Goal: Use online tool/utility: Utilize a website feature to perform a specific function

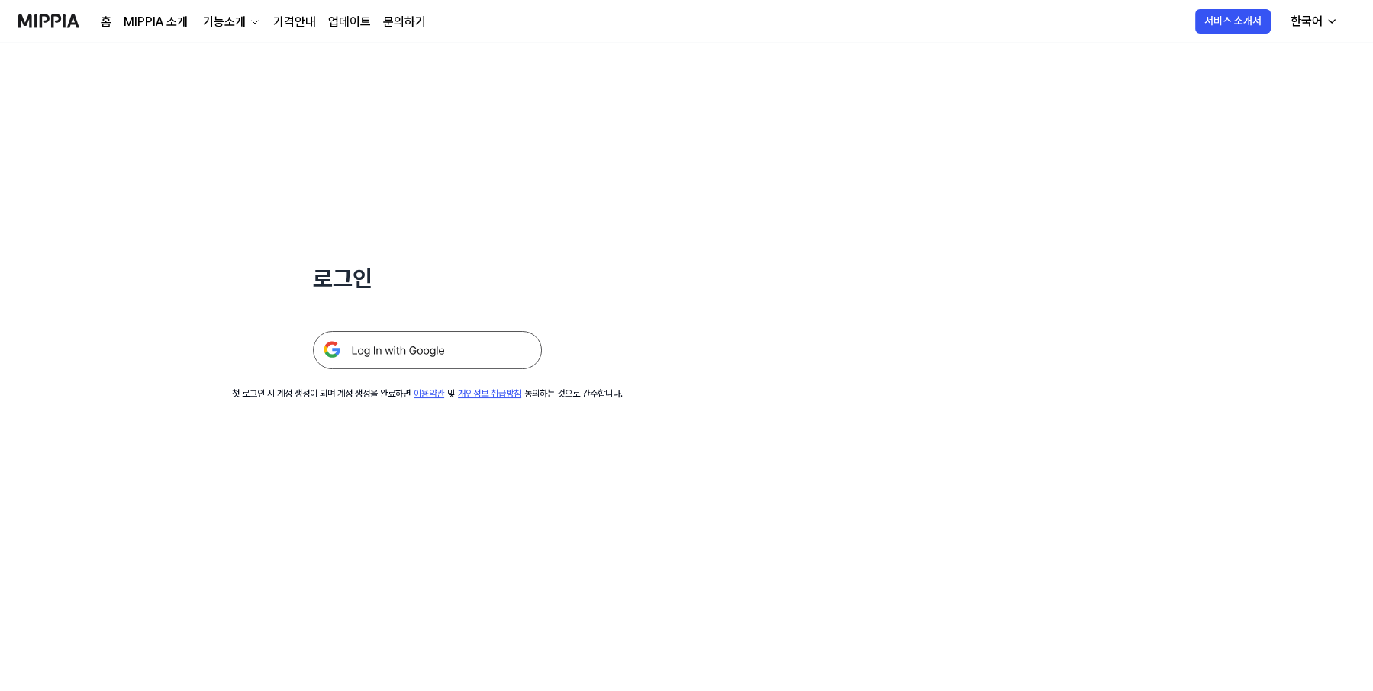
click at [360, 343] on img at bounding box center [427, 350] width 229 height 38
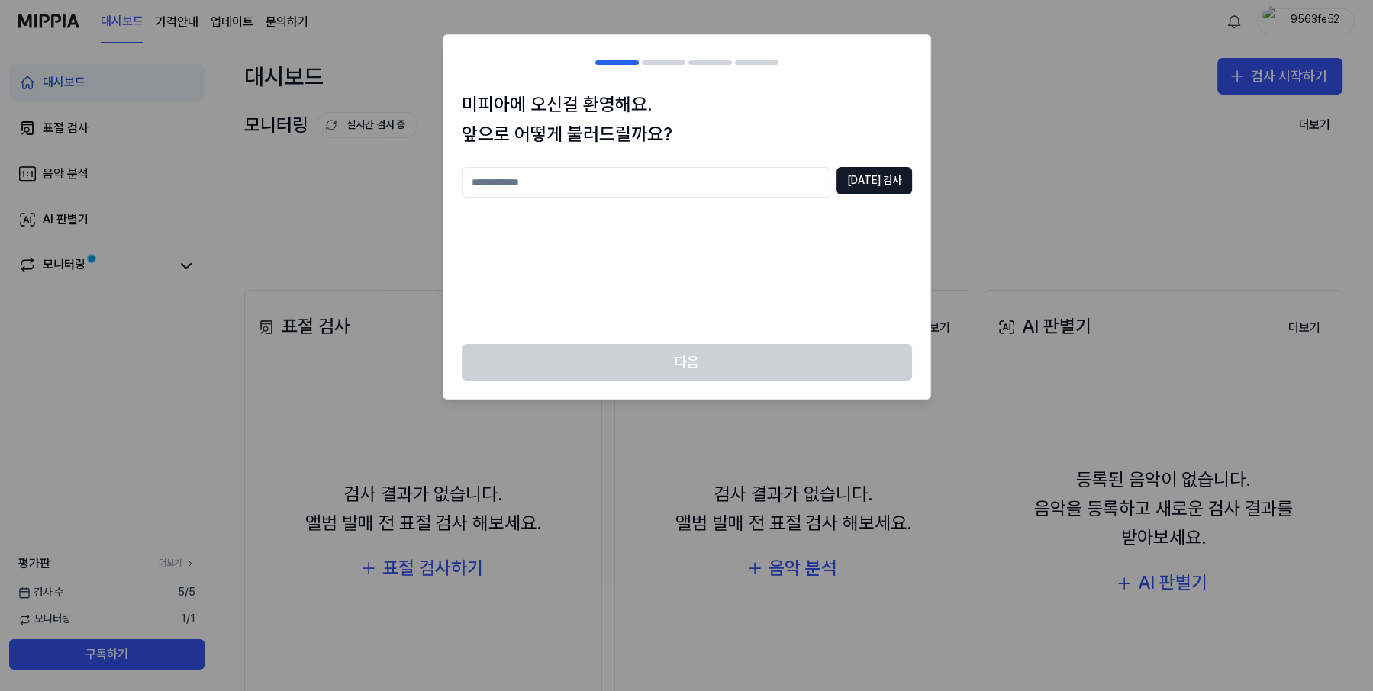
click at [732, 178] on input "text" at bounding box center [646, 182] width 369 height 31
type input "**"
click at [870, 179] on button "중복 검사" at bounding box center [874, 180] width 76 height 27
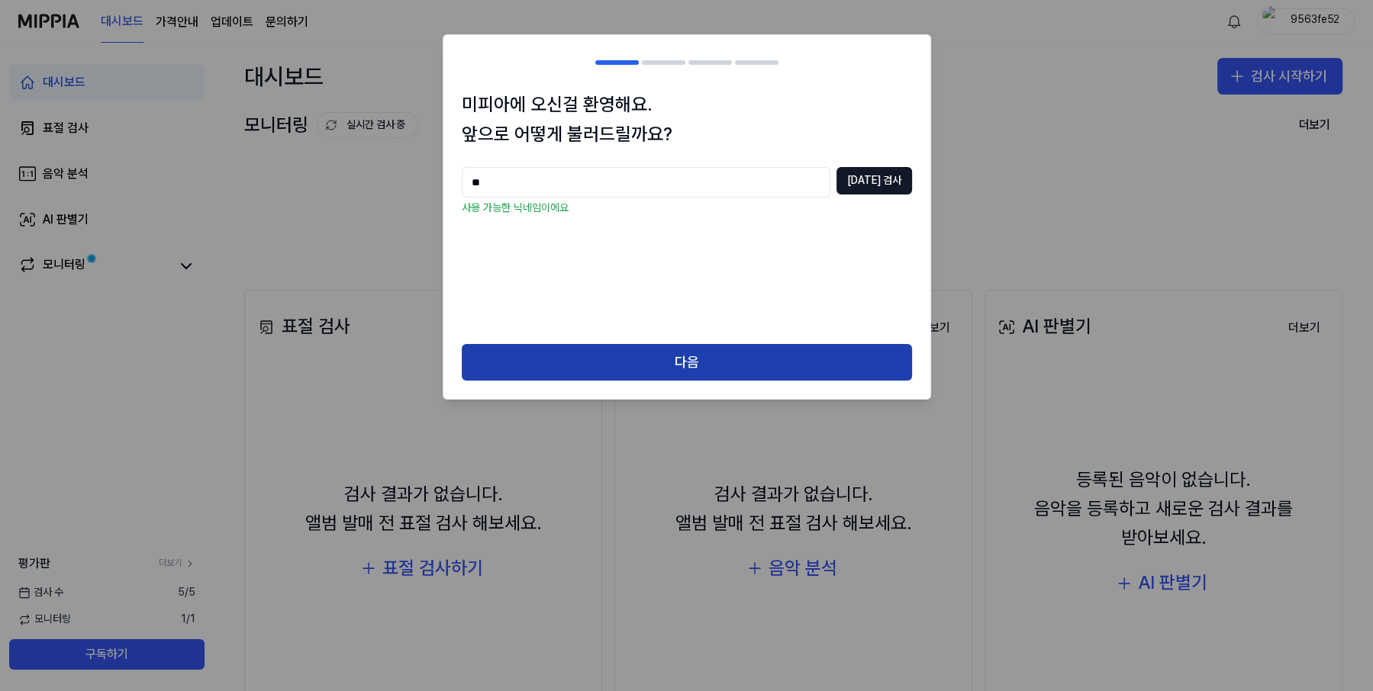
click at [752, 357] on button "다음" at bounding box center [687, 362] width 450 height 37
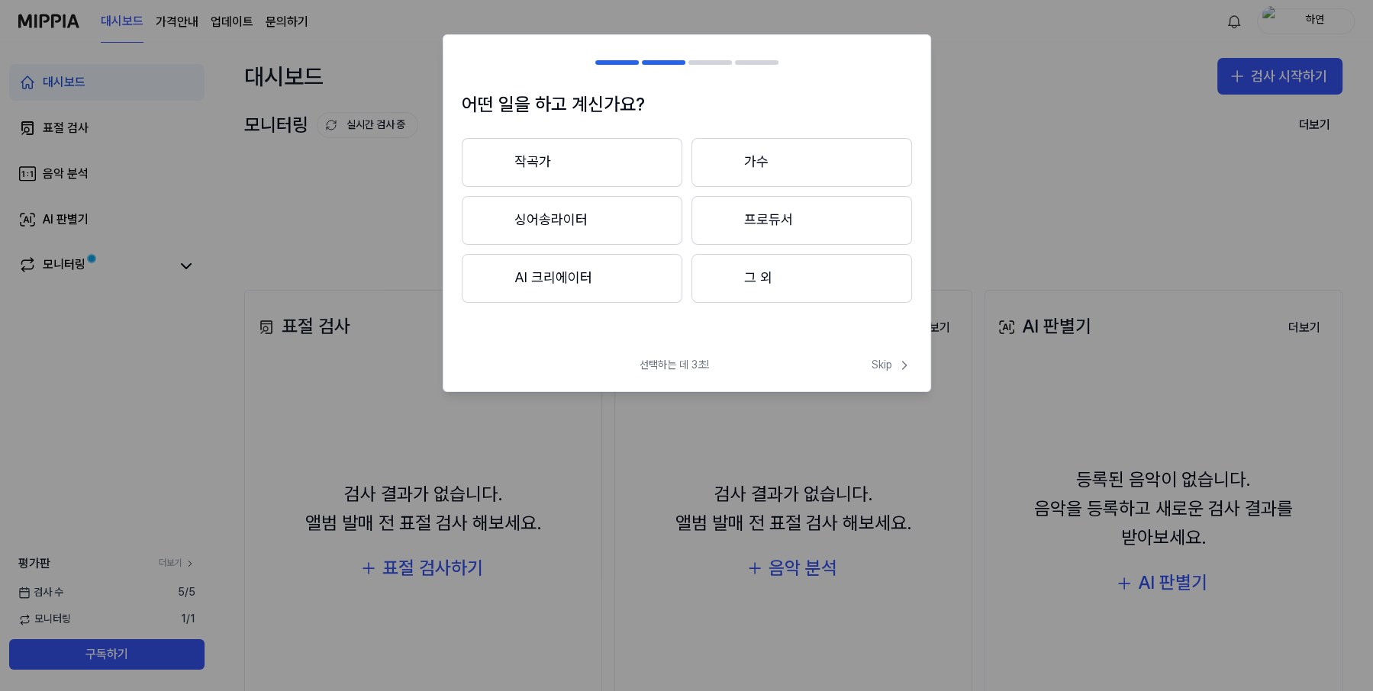
click at [849, 285] on button "그 외" at bounding box center [801, 278] width 221 height 49
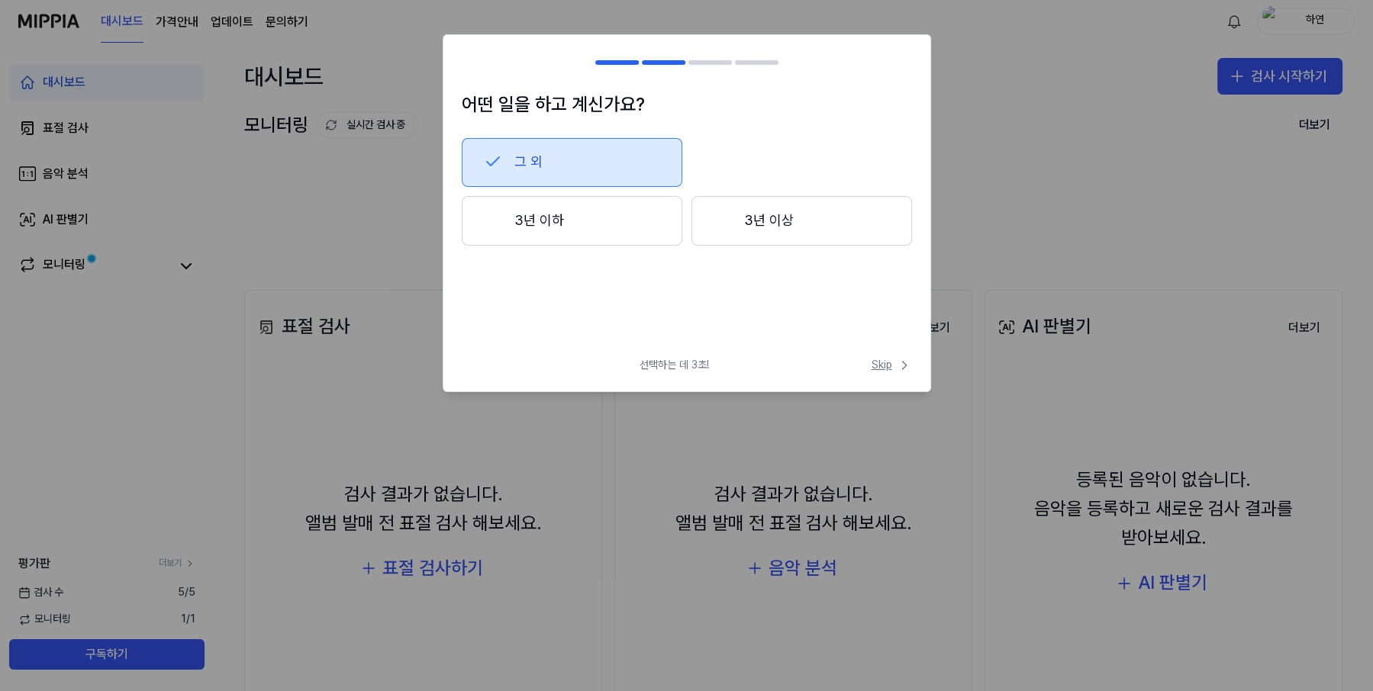
click at [884, 368] on span "Skip" at bounding box center [891, 365] width 40 height 15
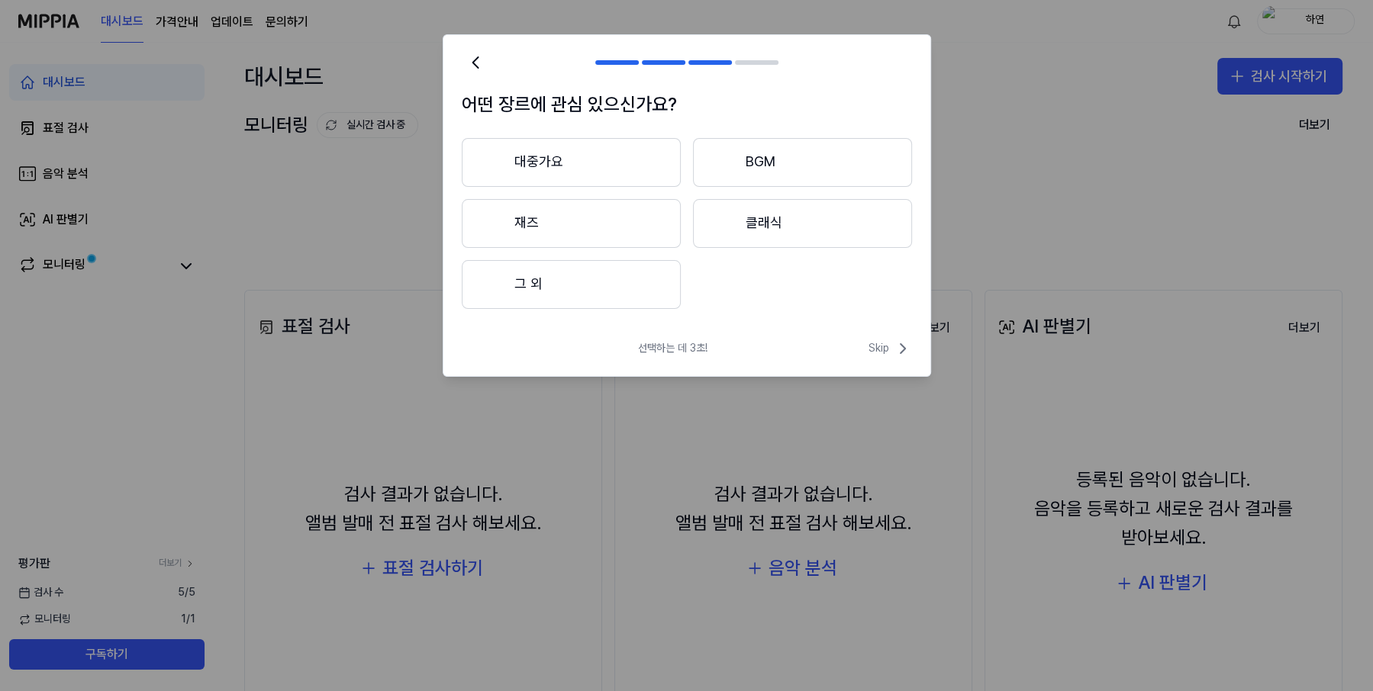
click at [635, 158] on button "대중가요" at bounding box center [571, 162] width 219 height 49
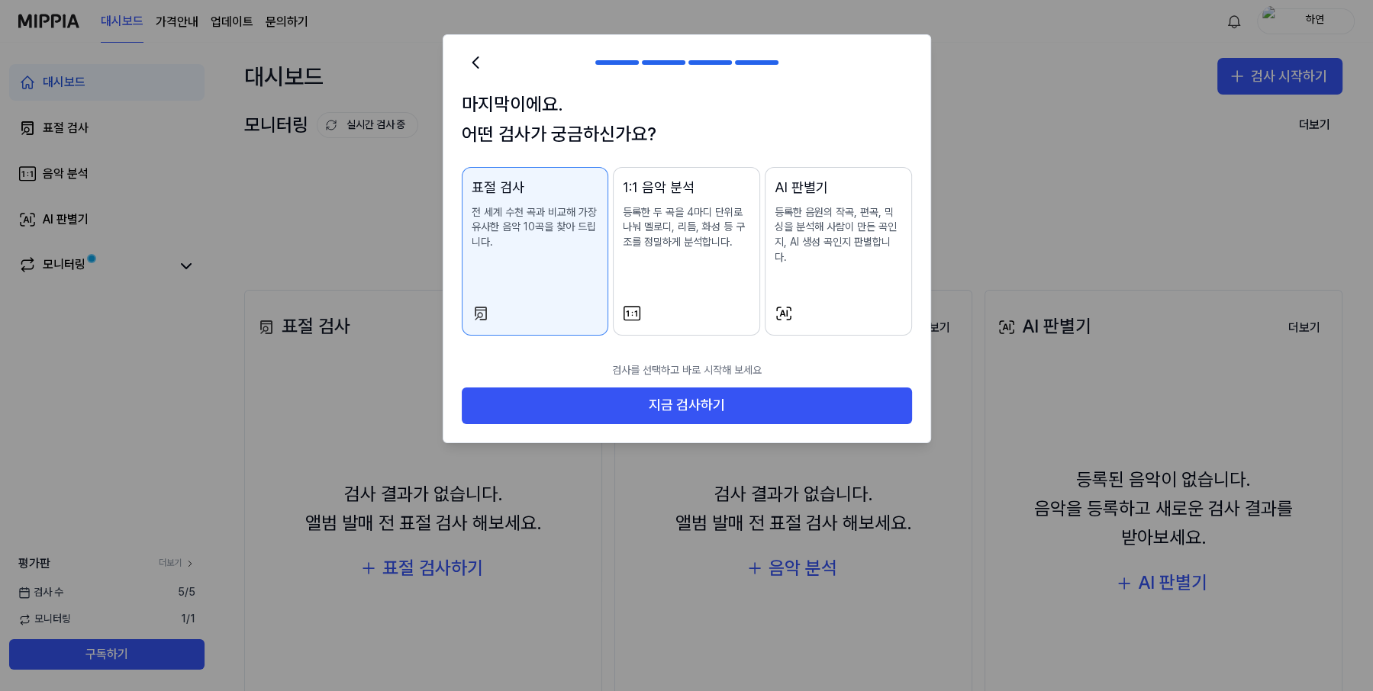
click at [828, 288] on button "AI 판별기 등록한 음원의 작곡, 편곡, 믹싱을 분석해 사람이 만든 곡인지, AI 생성 곡인지 판별합니다." at bounding box center [838, 251] width 147 height 169
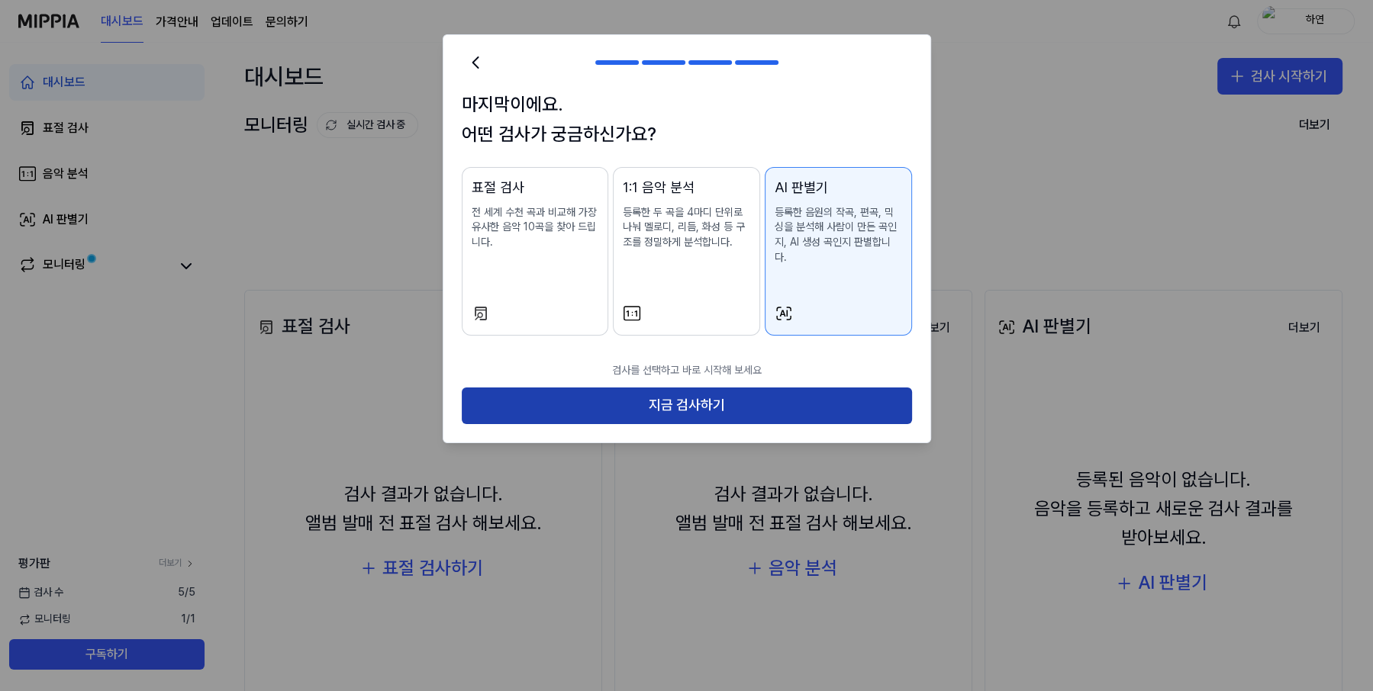
click at [773, 388] on button "지금 검사하기" at bounding box center [687, 406] width 450 height 37
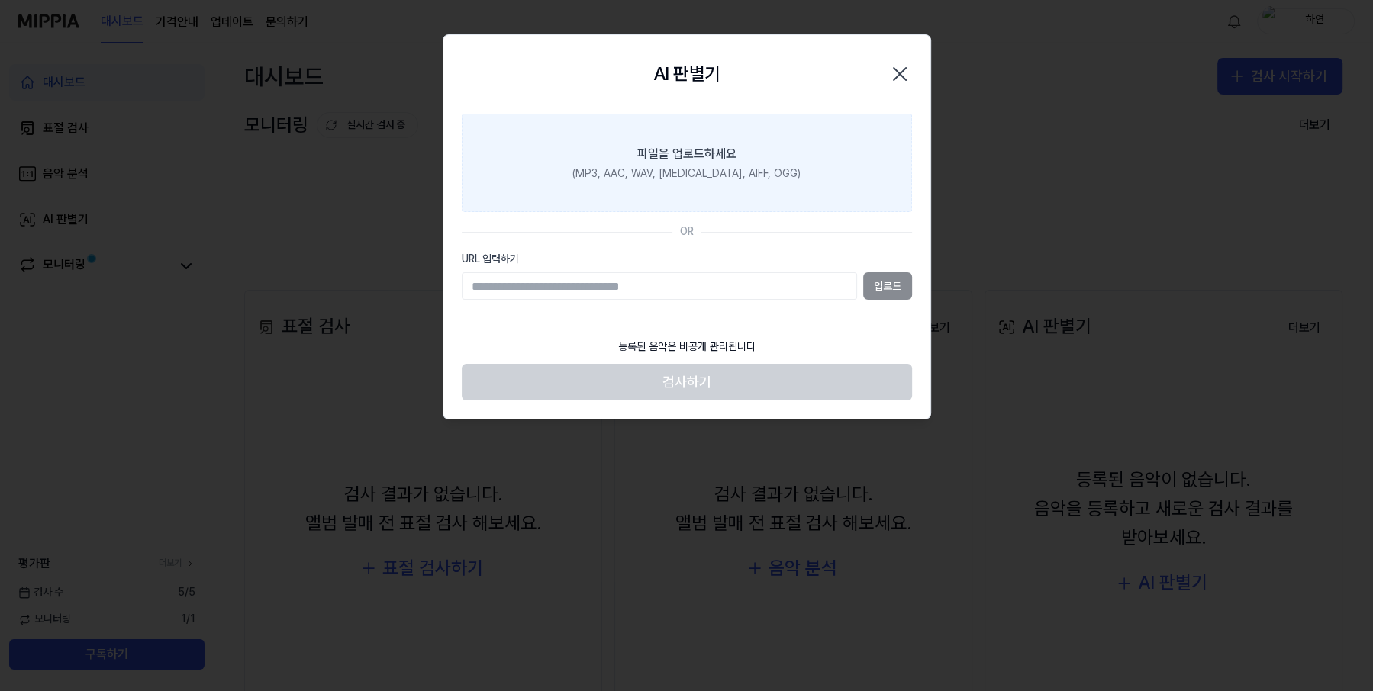
click at [733, 154] on div "파일을 업로드하세요" at bounding box center [686, 154] width 99 height 18
click at [0, 0] on input "파일을 업로드하세요 (MP3, AAC, WAV, FLAC, AIFF, OGG)" at bounding box center [0, 0] width 0 height 0
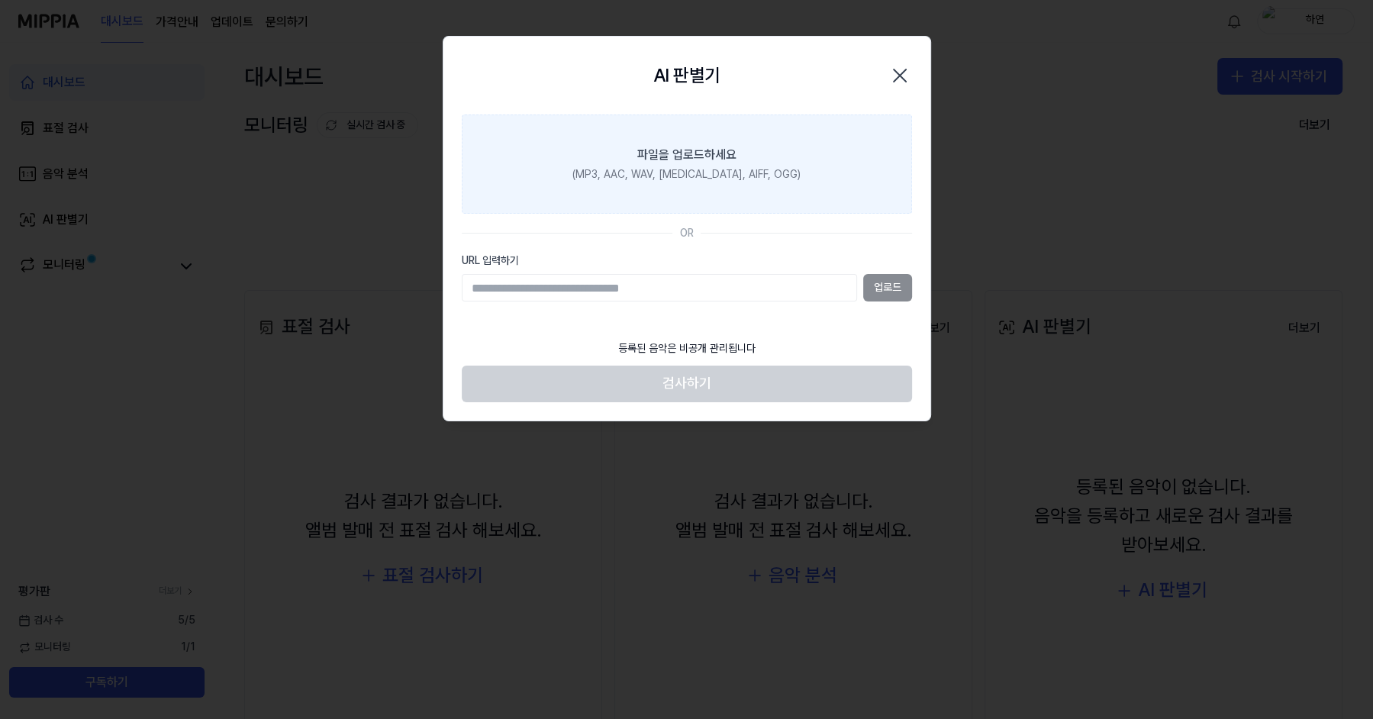
click at [828, 201] on label "파일을 업로드하세요 (MP3, AAC, WAV, FLAC, AIFF, OGG)" at bounding box center [687, 163] width 450 height 99
click at [0, 0] on input "파일을 업로드하세요 (MP3, AAC, WAV, FLAC, AIFF, OGG)" at bounding box center [0, 0] width 0 height 0
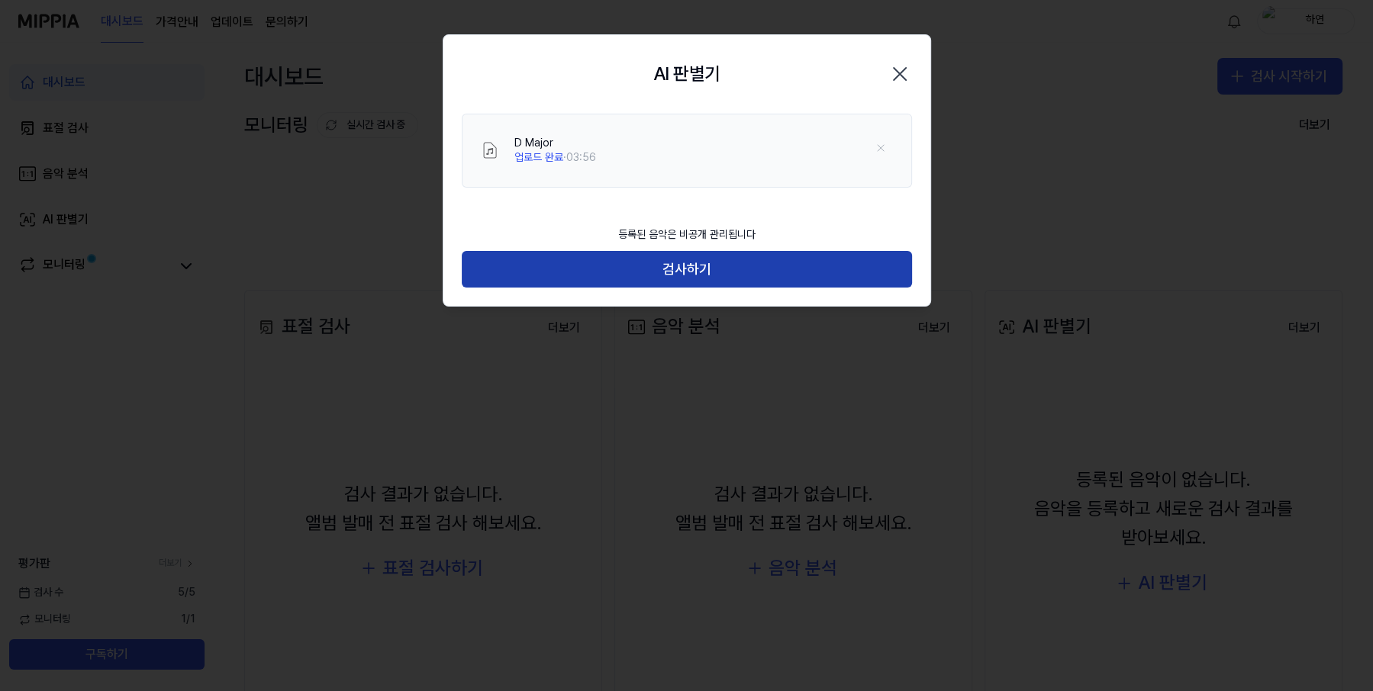
click at [739, 261] on button "검사하기" at bounding box center [687, 269] width 450 height 37
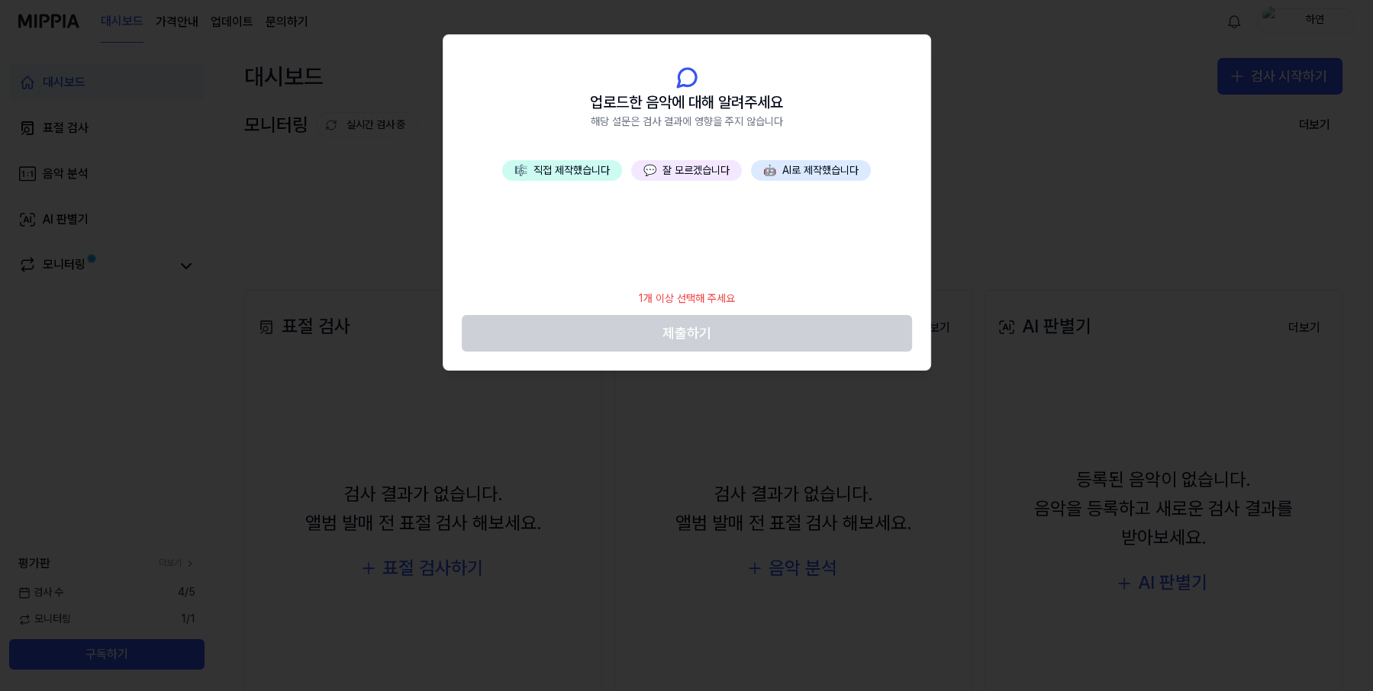
click at [682, 169] on button "💬 잘 모르겠습니다" at bounding box center [686, 170] width 111 height 21
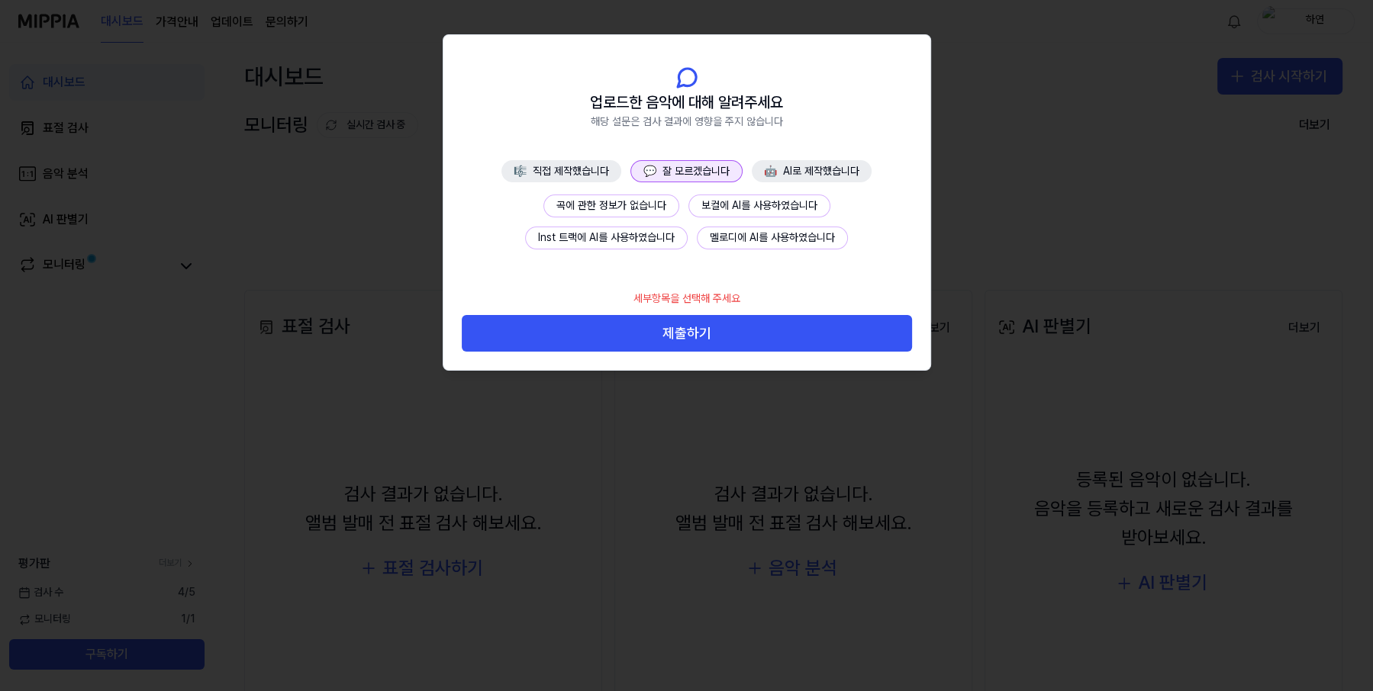
click at [609, 204] on button "곡에 관한 정보가 없습니다" at bounding box center [611, 206] width 136 height 23
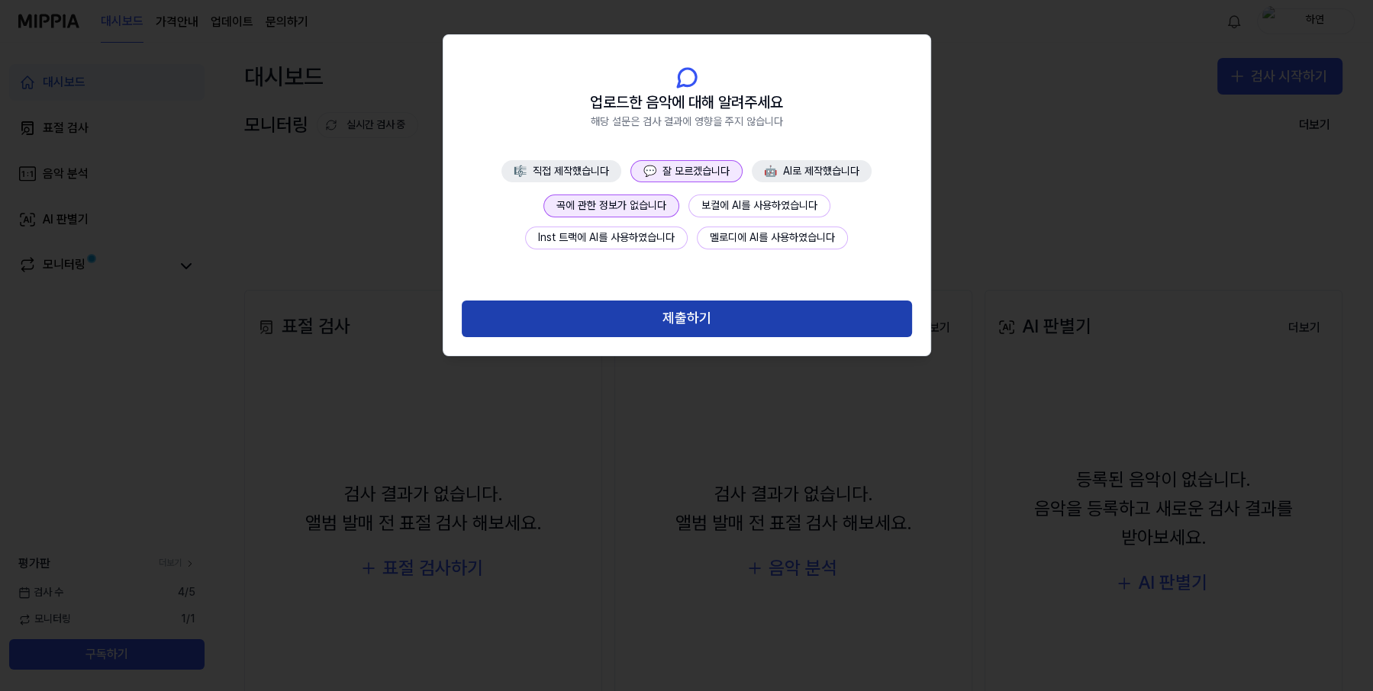
click at [763, 313] on button "제출하기" at bounding box center [687, 319] width 450 height 37
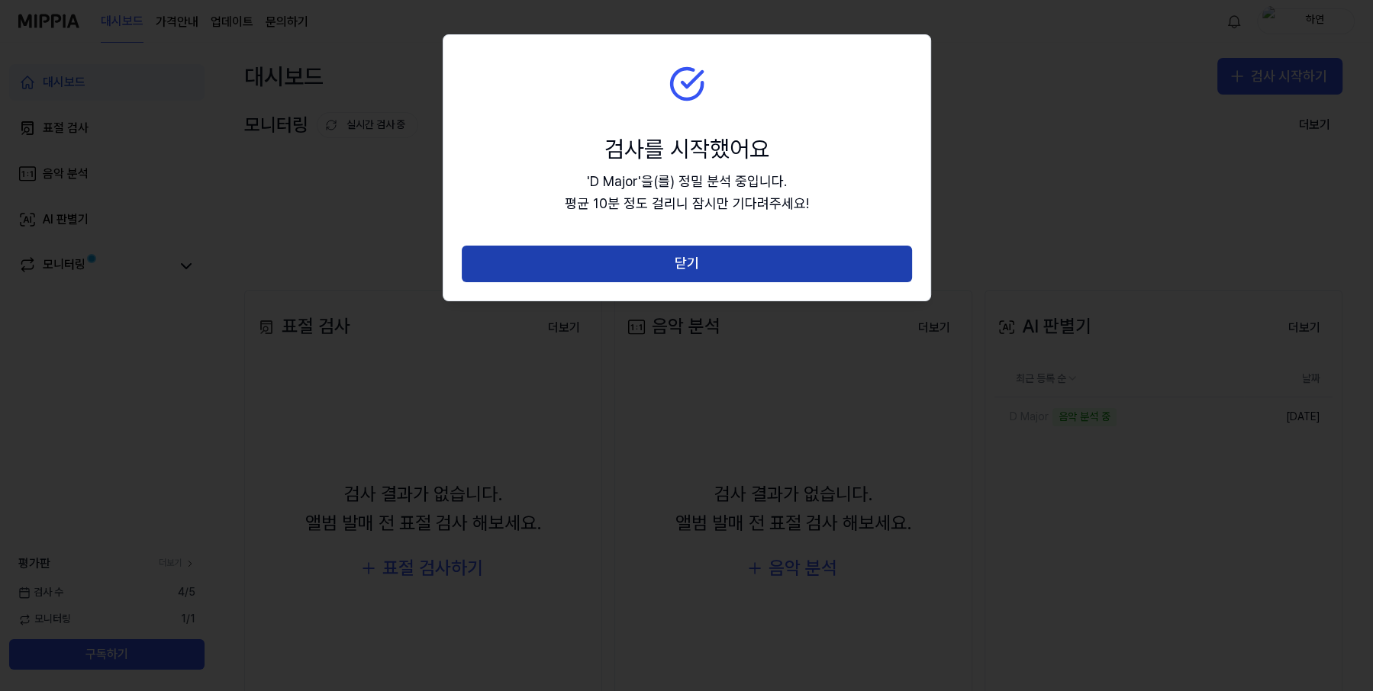
click at [736, 262] on button "닫기" at bounding box center [687, 264] width 450 height 37
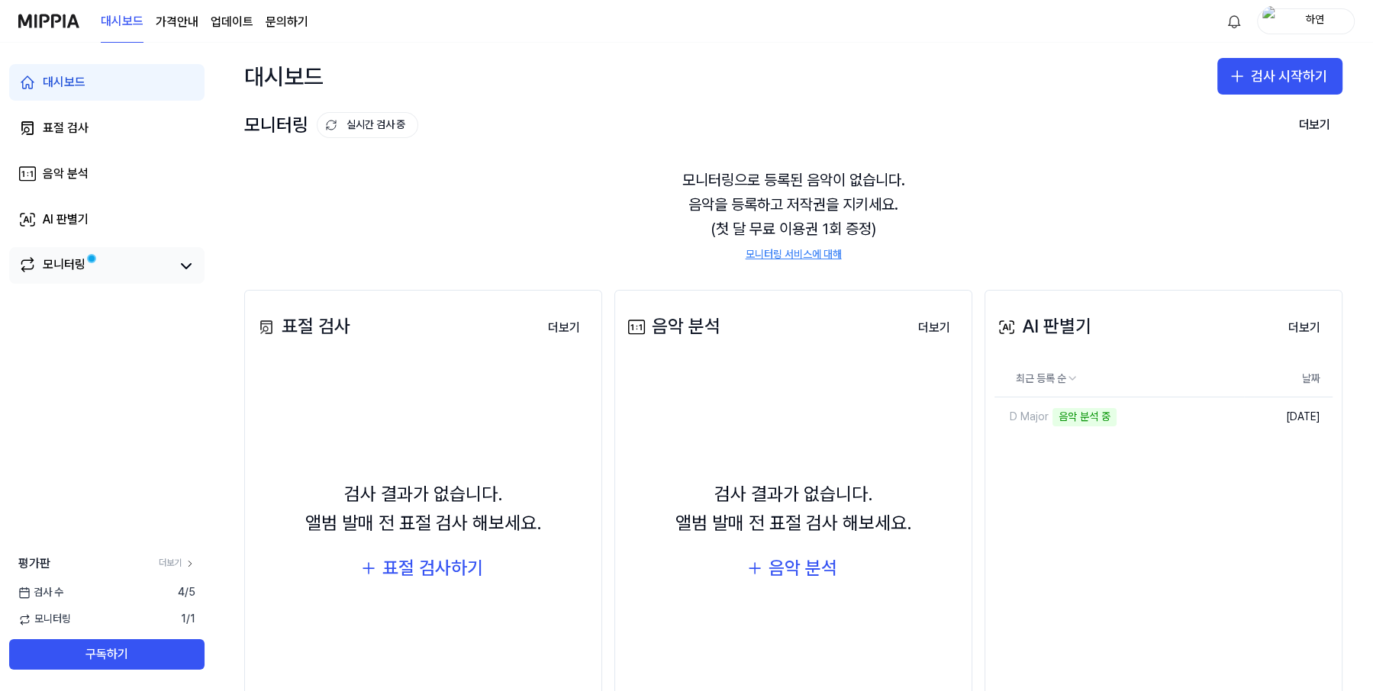
click at [72, 259] on div "모니터링" at bounding box center [64, 266] width 43 height 21
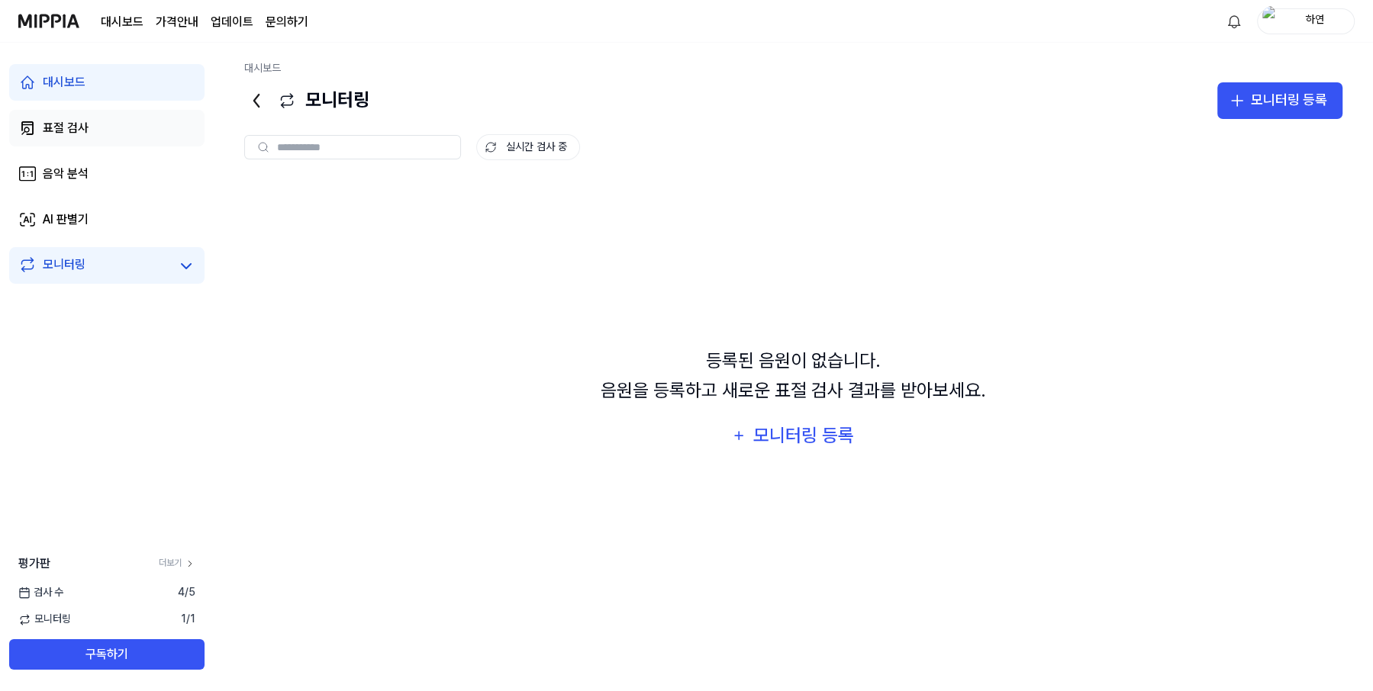
click at [53, 123] on div "표절 검사" at bounding box center [66, 128] width 46 height 18
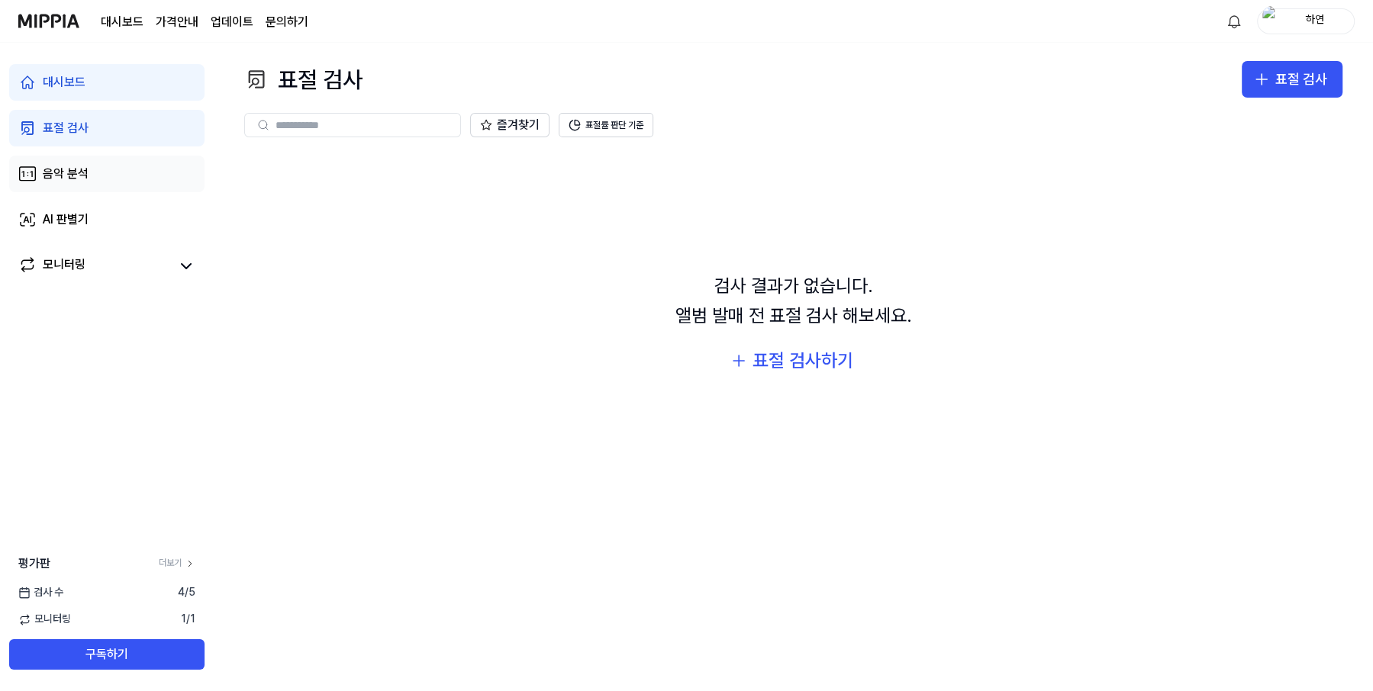
click at [68, 169] on div "음악 분석" at bounding box center [66, 174] width 46 height 18
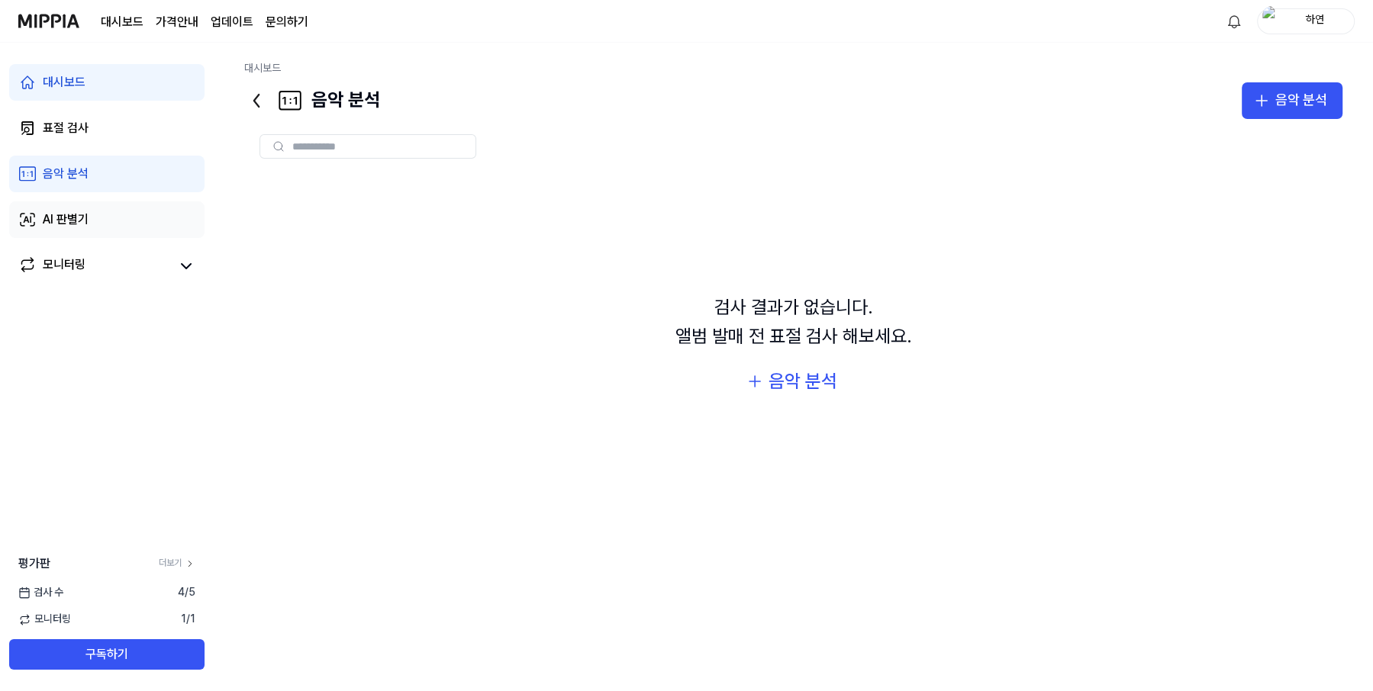
click at [69, 217] on div "AI 판별기" at bounding box center [66, 220] width 46 height 18
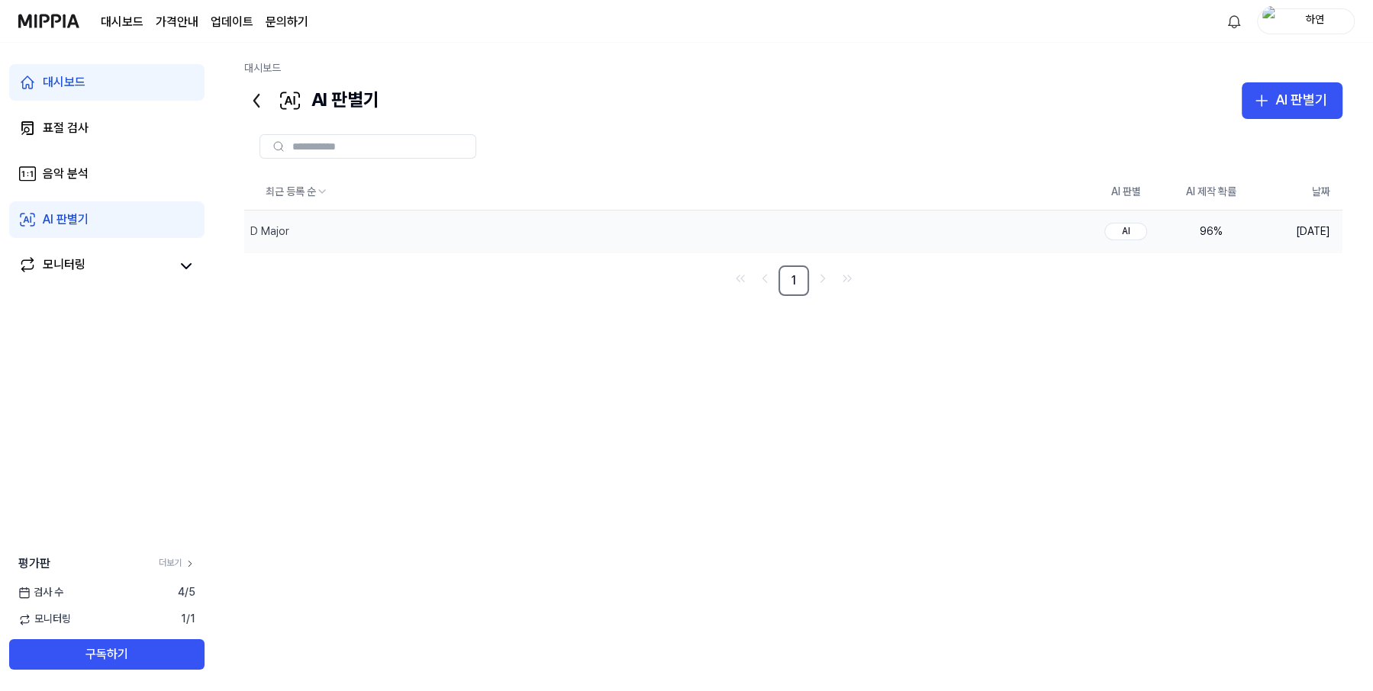
click at [1254, 240] on td "[DATE]" at bounding box center [1298, 232] width 89 height 43
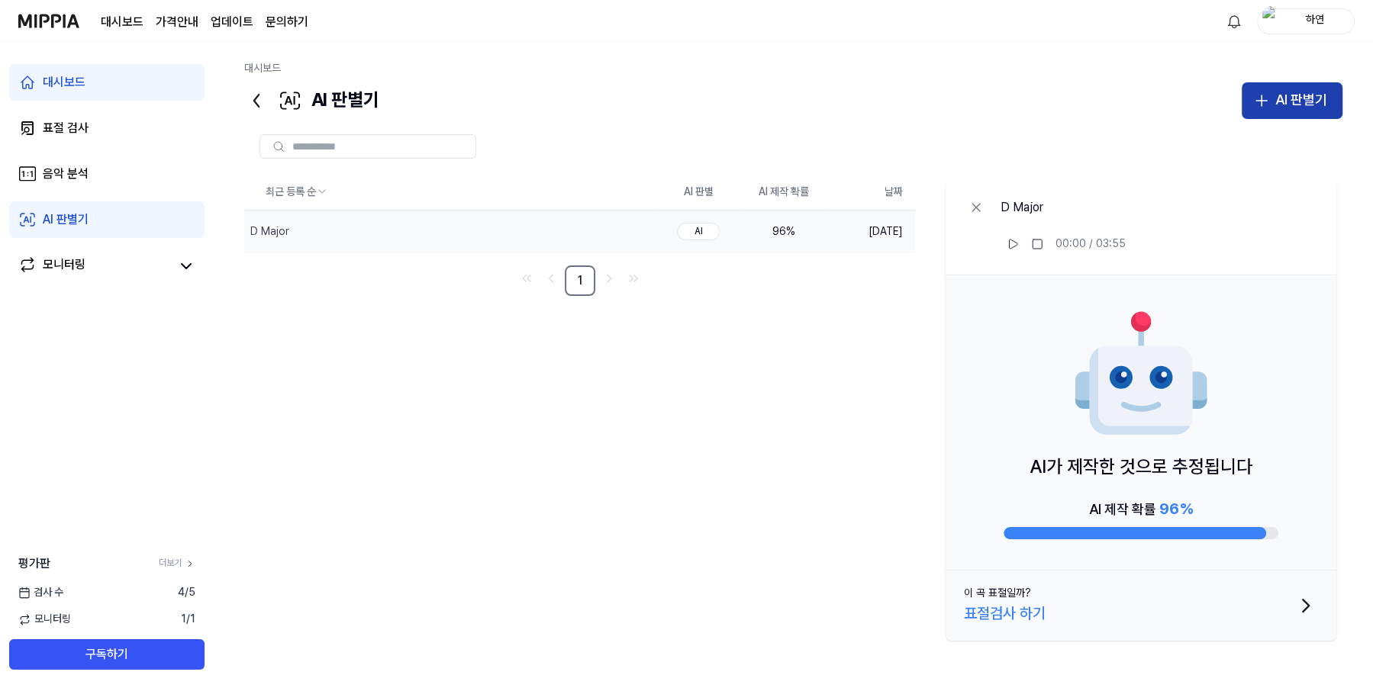
click at [1312, 89] on div "AI 판별기" at bounding box center [1301, 100] width 52 height 22
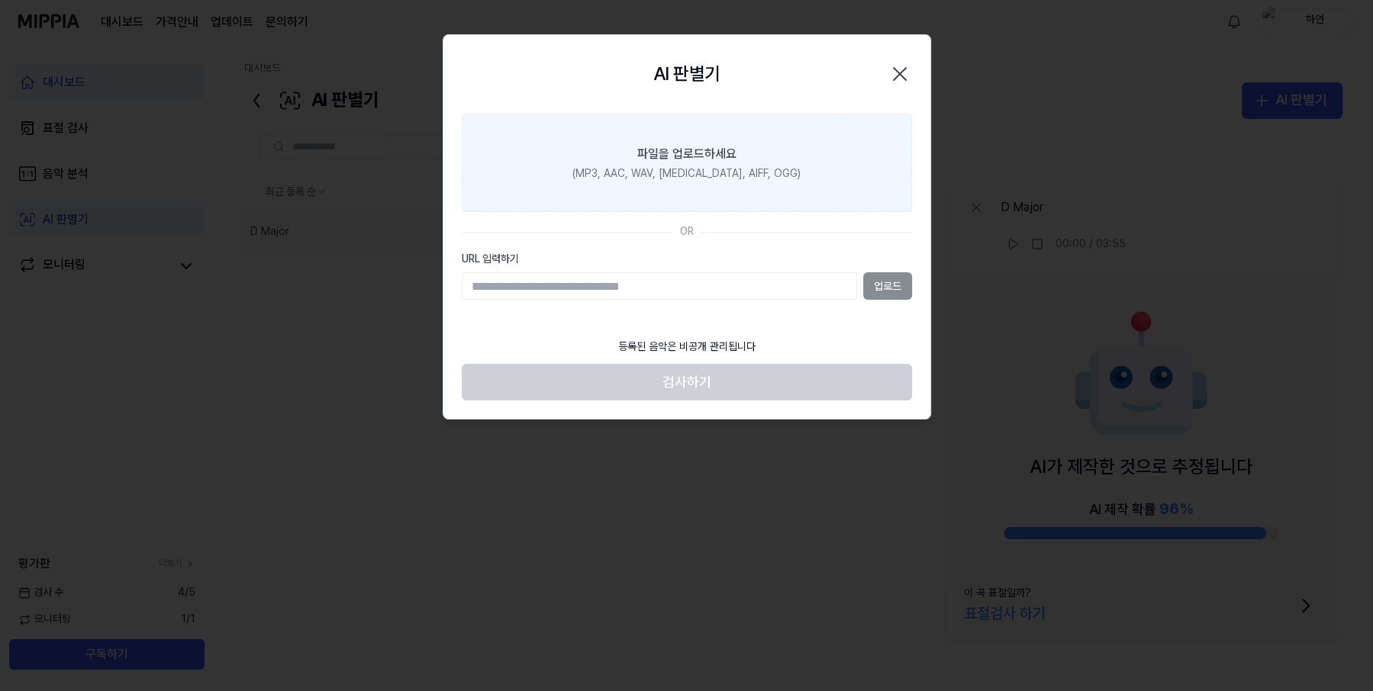
click at [803, 153] on label "파일을 업로드하세요 (MP3, AAC, WAV, FLAC, AIFF, OGG)" at bounding box center [687, 163] width 450 height 99
click at [0, 0] on input "파일을 업로드하세요 (MP3, AAC, WAV, FLAC, AIFF, OGG)" at bounding box center [0, 0] width 0 height 0
click at [809, 174] on label "파일을 업로드하세요 (MP3, AAC, WAV, FLAC, AIFF, OGG)" at bounding box center [687, 163] width 450 height 99
click at [0, 0] on input "파일을 업로드하세요 (MP3, AAC, WAV, FLAC, AIFF, OGG)" at bounding box center [0, 0] width 0 height 0
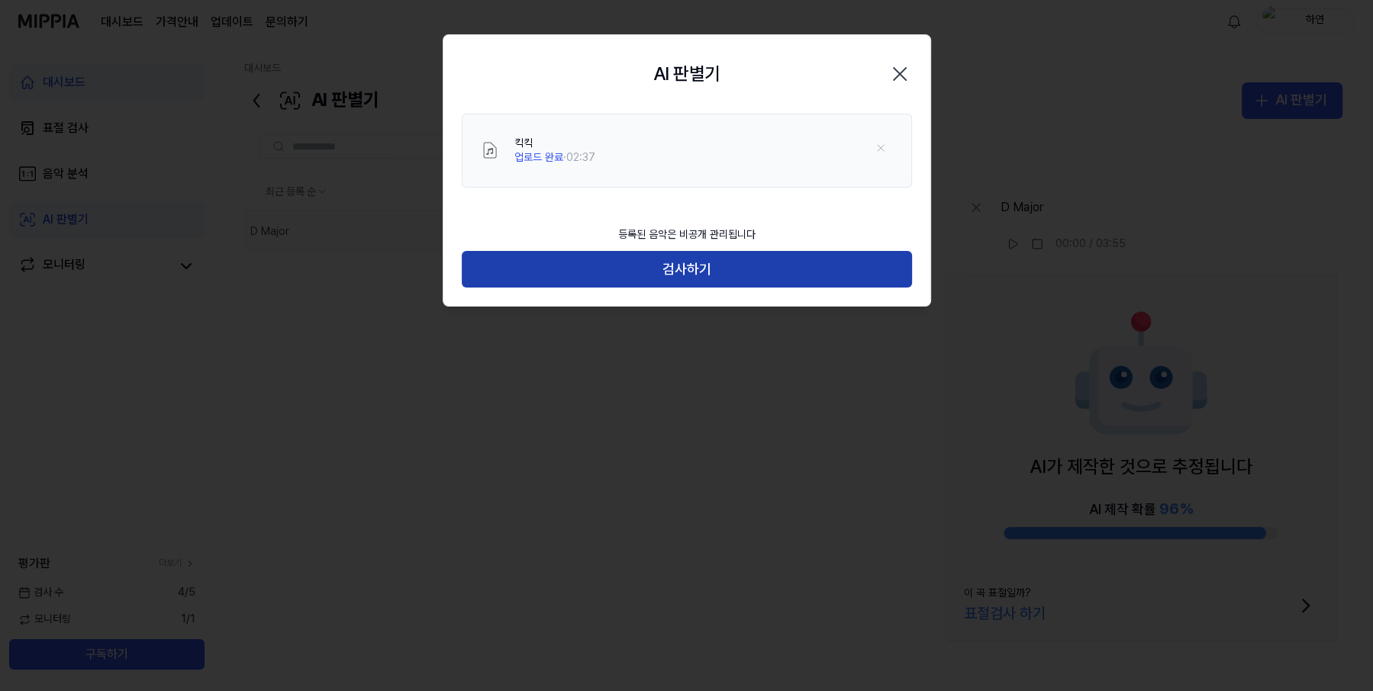
click at [731, 272] on button "검사하기" at bounding box center [687, 269] width 450 height 37
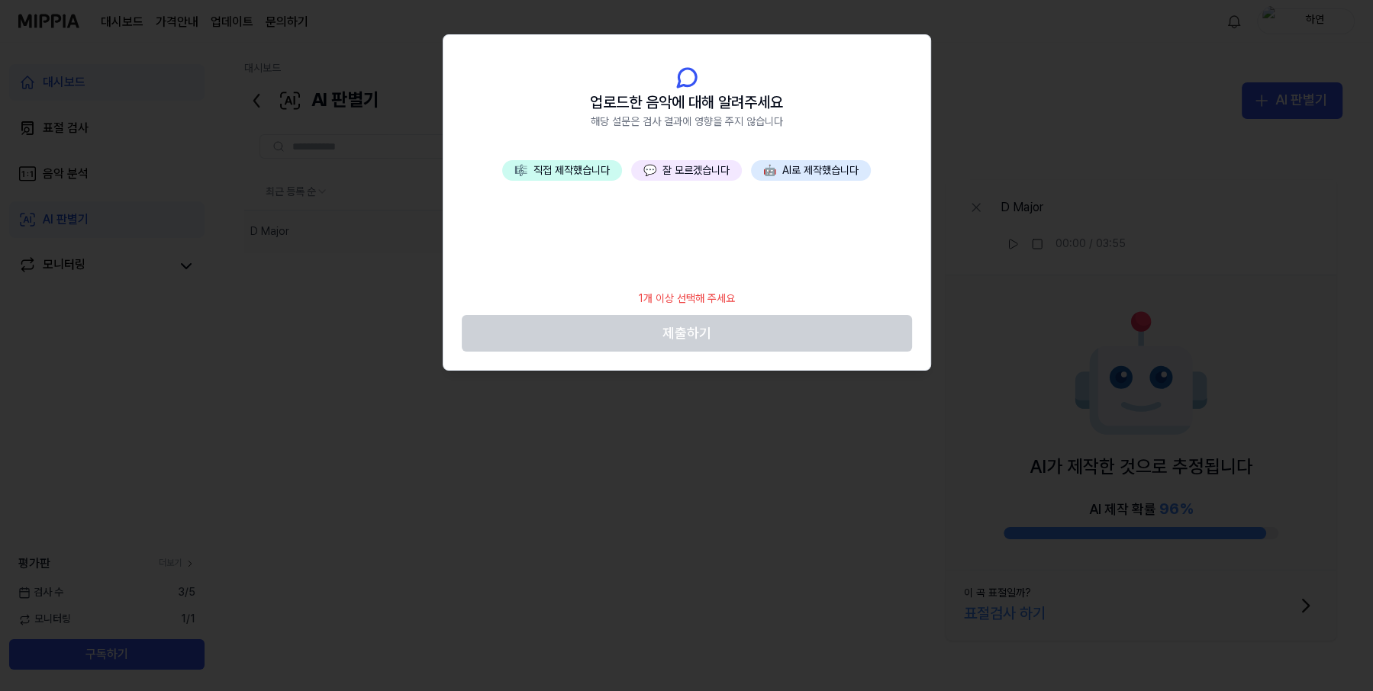
click at [689, 169] on button "💬 잘 모르겠습니다" at bounding box center [686, 170] width 111 height 21
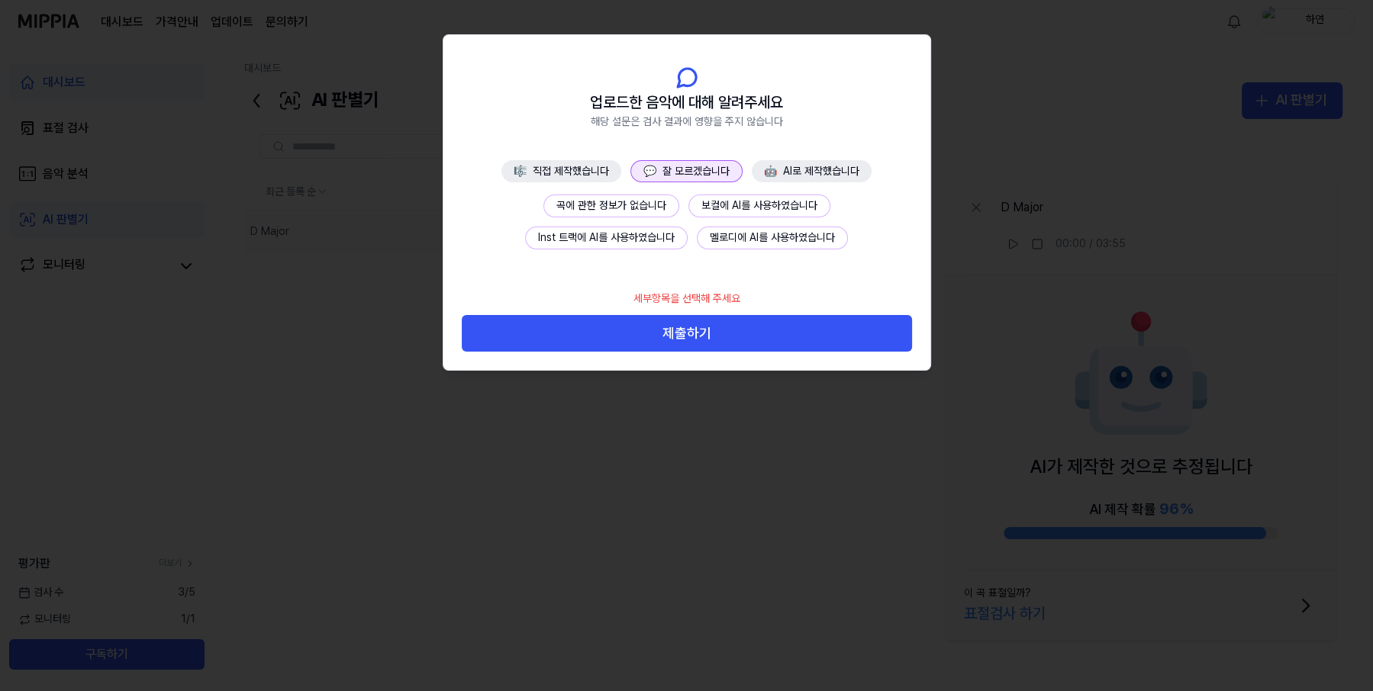
click at [597, 203] on button "곡에 관한 정보가 없습니다" at bounding box center [611, 206] width 136 height 23
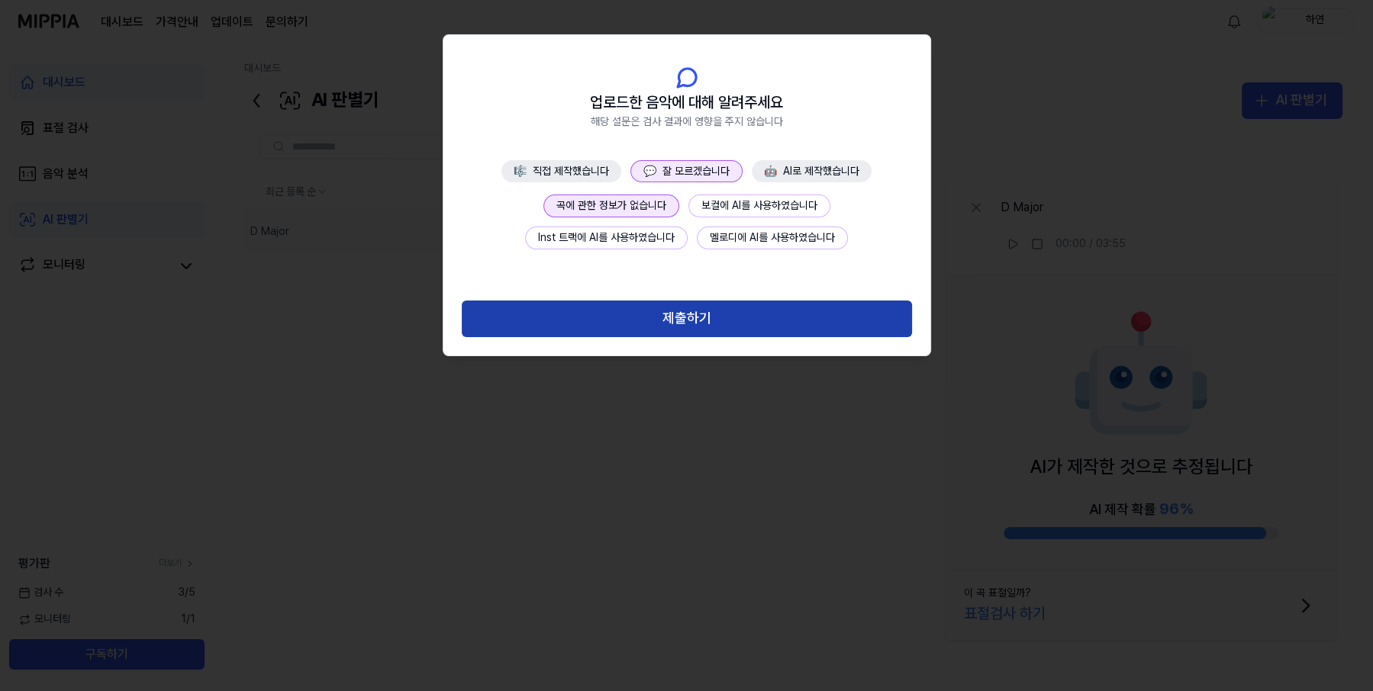
click at [684, 323] on button "제출하기" at bounding box center [687, 319] width 450 height 37
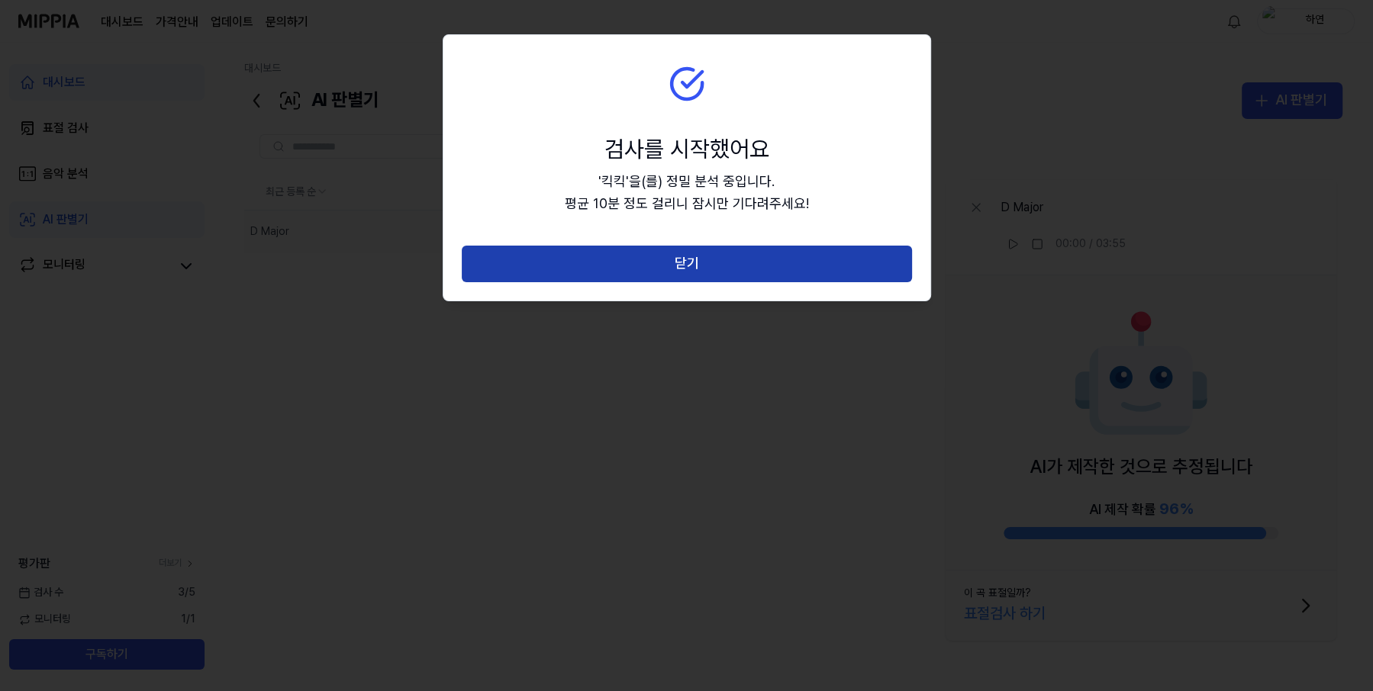
click at [803, 256] on button "닫기" at bounding box center [687, 264] width 450 height 37
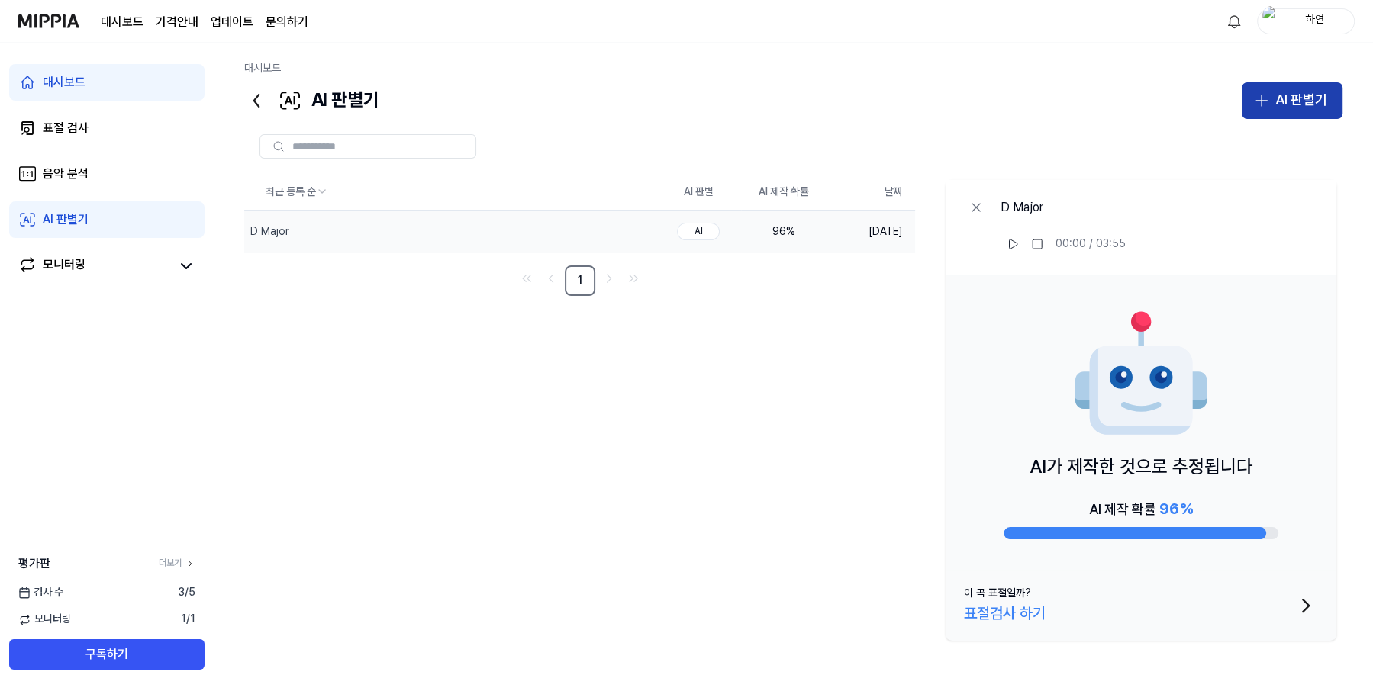
click at [1314, 90] on div "AI 판별기" at bounding box center [1301, 100] width 52 height 22
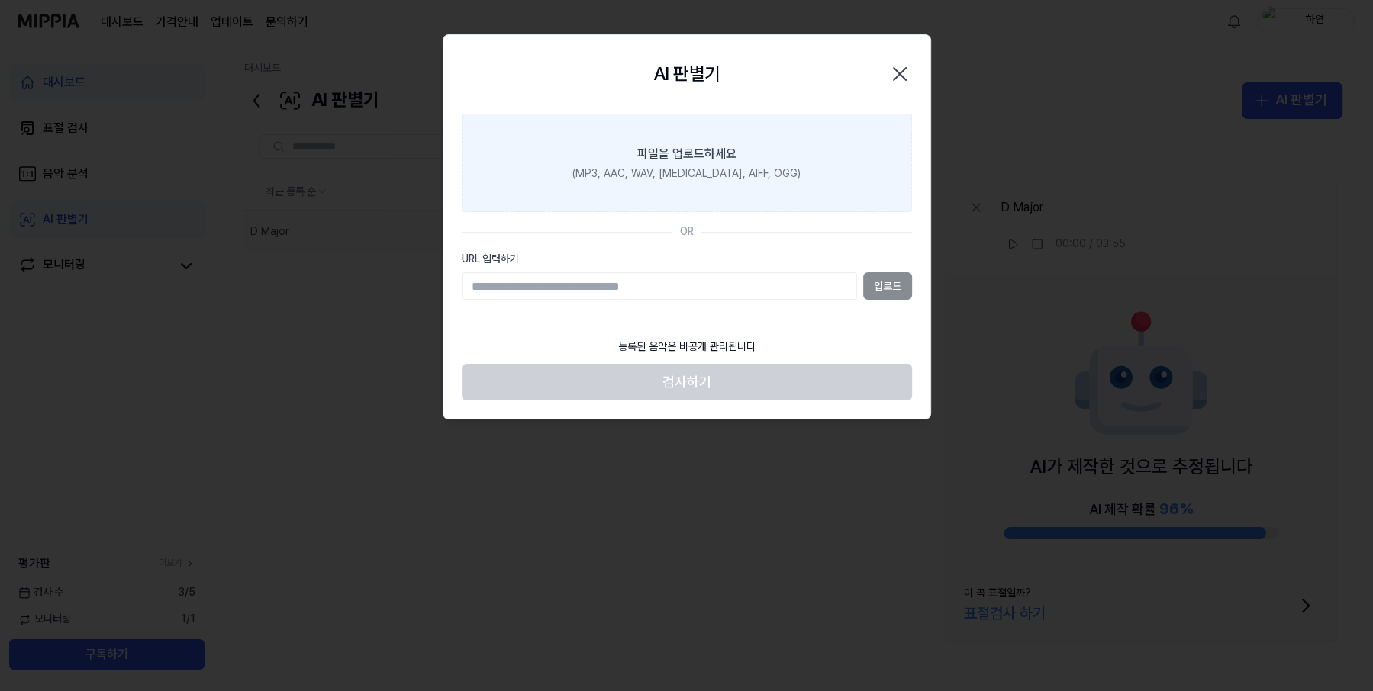
click at [765, 169] on div "(MP3, AAC, WAV, [MEDICAL_DATA], AIFF, OGG)" at bounding box center [686, 173] width 228 height 15
click at [0, 0] on input "파일을 업로드하세요 (MP3, AAC, WAV, FLAC, AIFF, OGG)" at bounding box center [0, 0] width 0 height 0
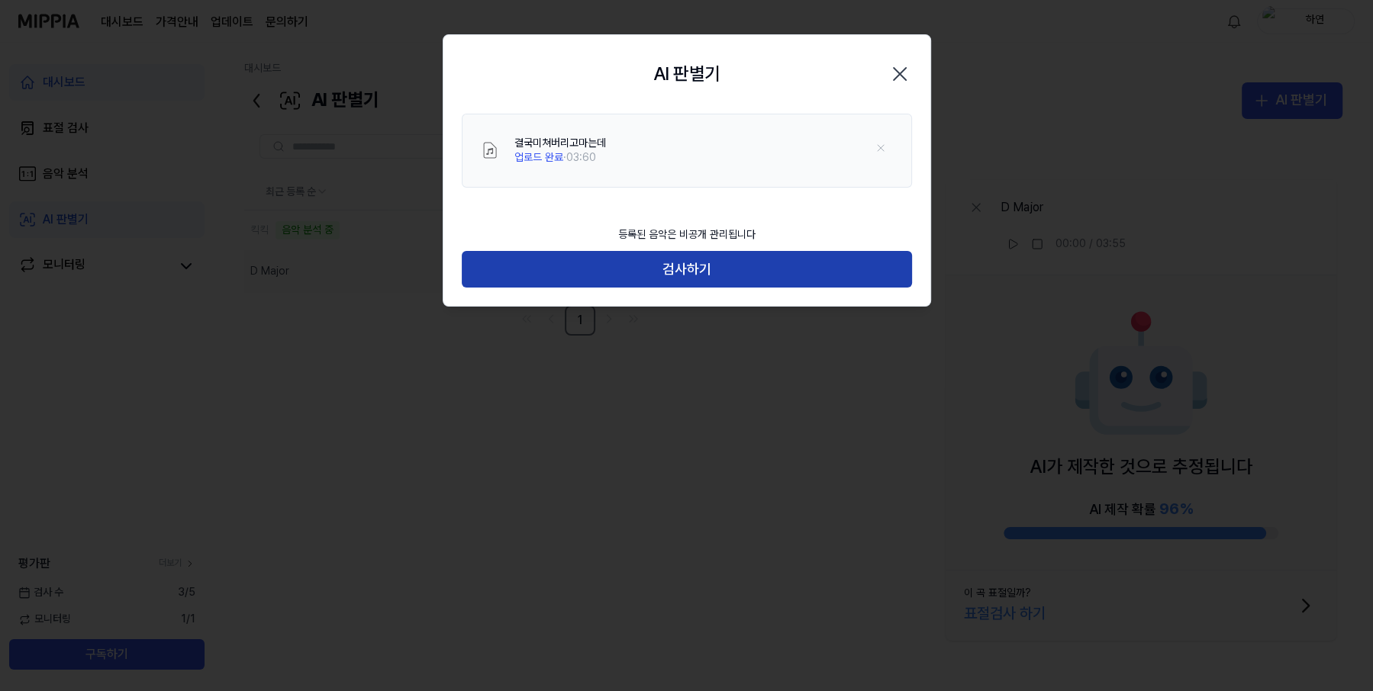
click at [823, 272] on button "검사하기" at bounding box center [687, 269] width 450 height 37
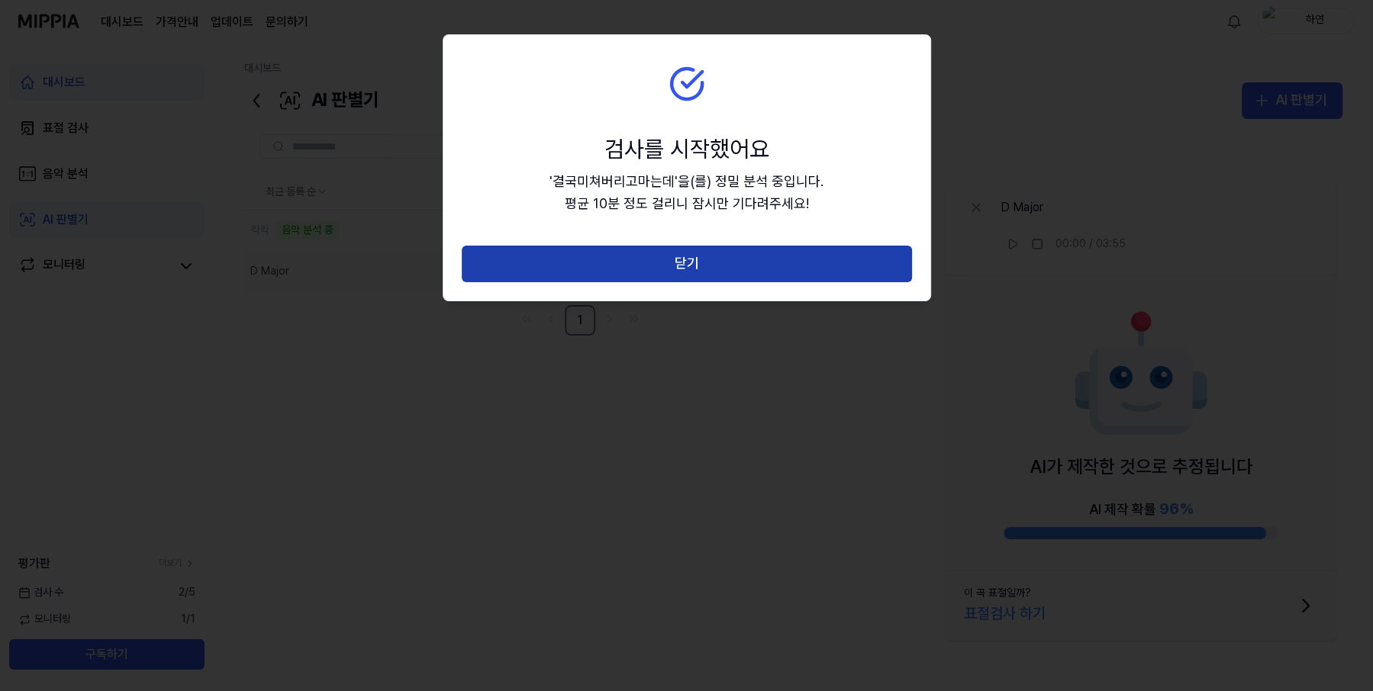
click at [839, 259] on button "닫기" at bounding box center [687, 264] width 450 height 37
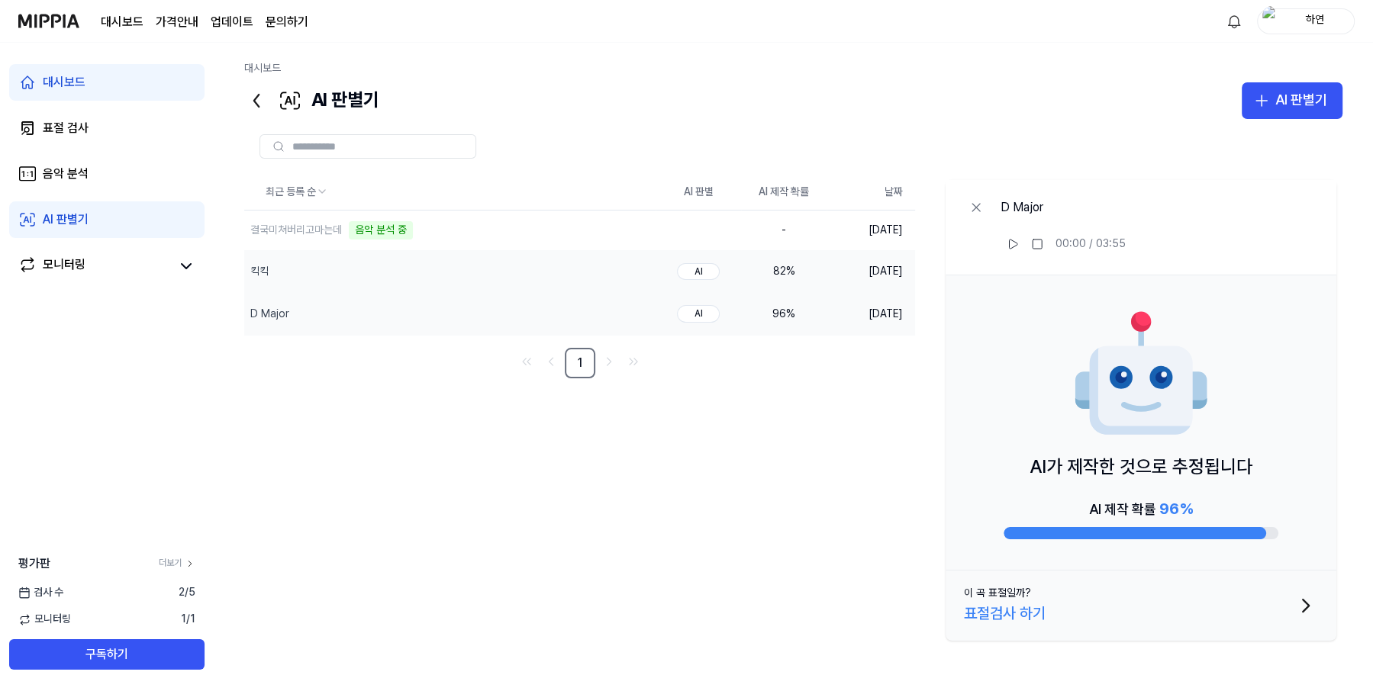
click at [814, 272] on td "82 %" at bounding box center [783, 271] width 85 height 43
click at [1305, 95] on div "AI 판별기" at bounding box center [1301, 100] width 52 height 22
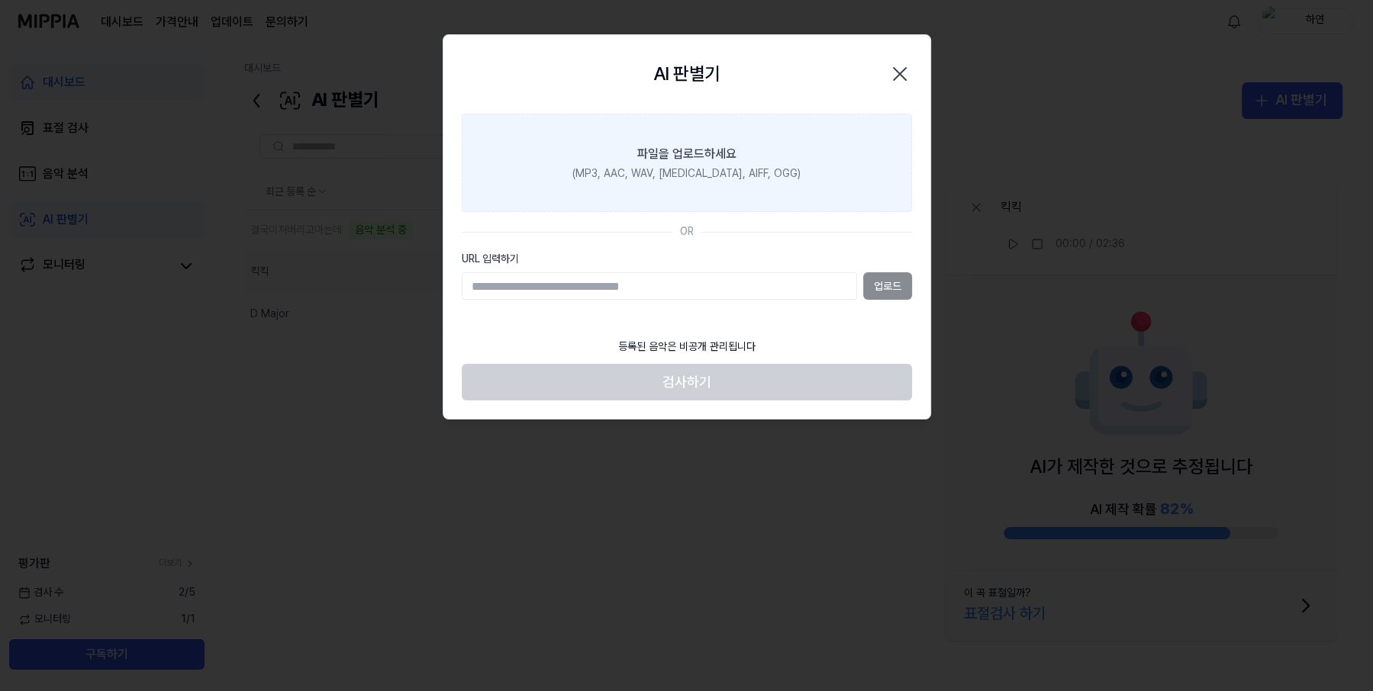
click at [847, 182] on label "파일을 업로드하세요 (MP3, AAC, WAV, FLAC, AIFF, OGG)" at bounding box center [687, 163] width 450 height 99
click at [0, 0] on input "파일을 업로드하세요 (MP3, AAC, WAV, FLAC, AIFF, OGG)" at bounding box center [0, 0] width 0 height 0
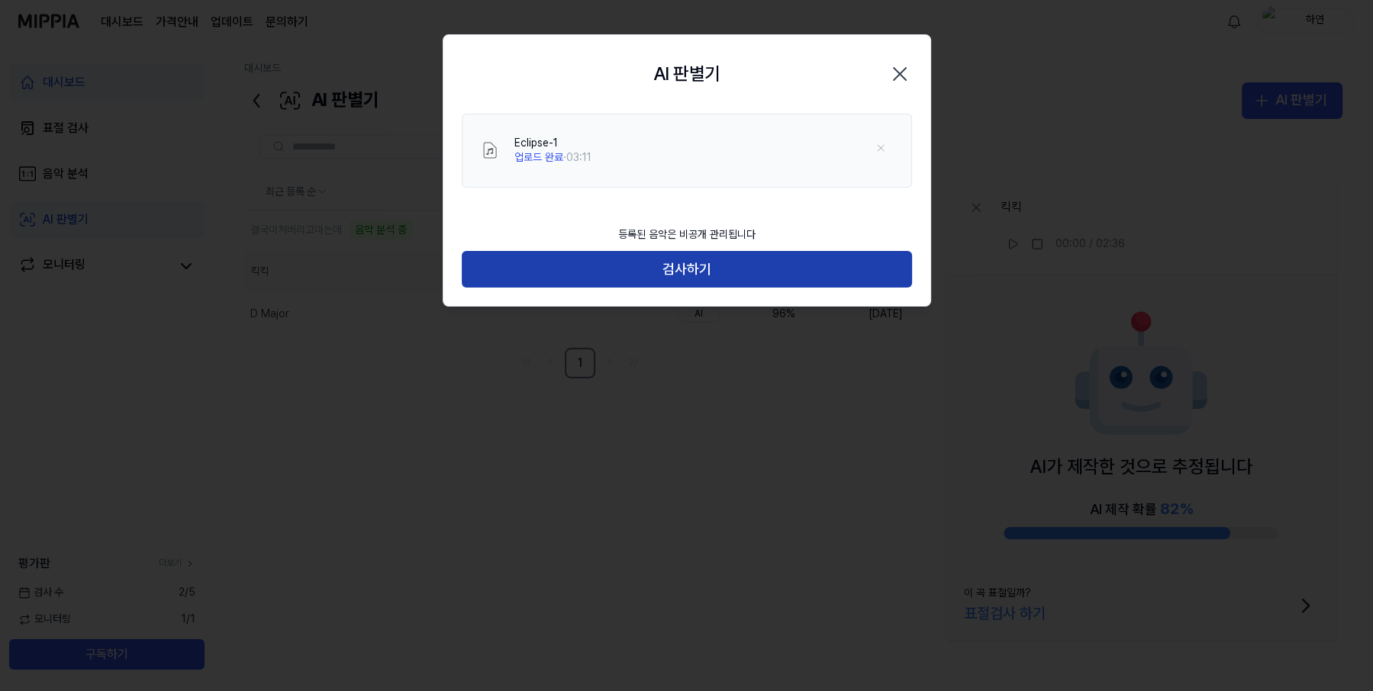
click at [765, 262] on button "검사하기" at bounding box center [687, 269] width 450 height 37
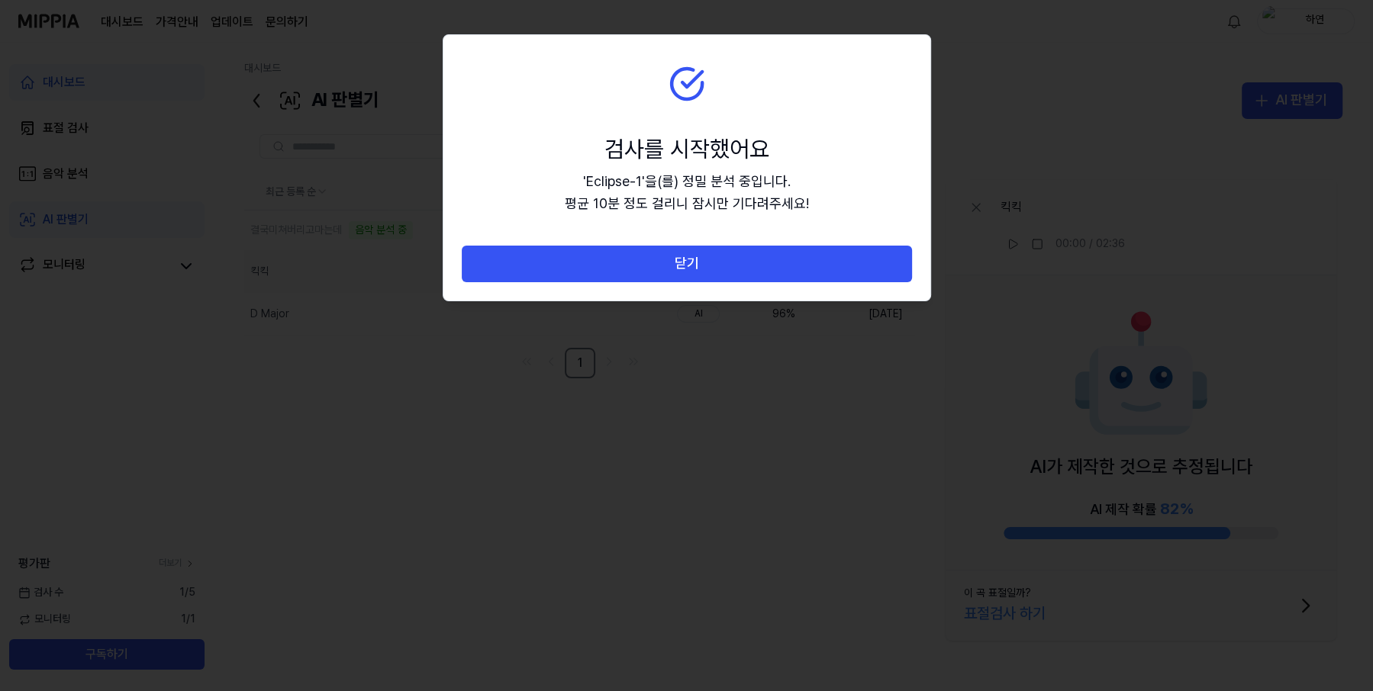
click at [1307, 651] on div at bounding box center [686, 345] width 1373 height 691
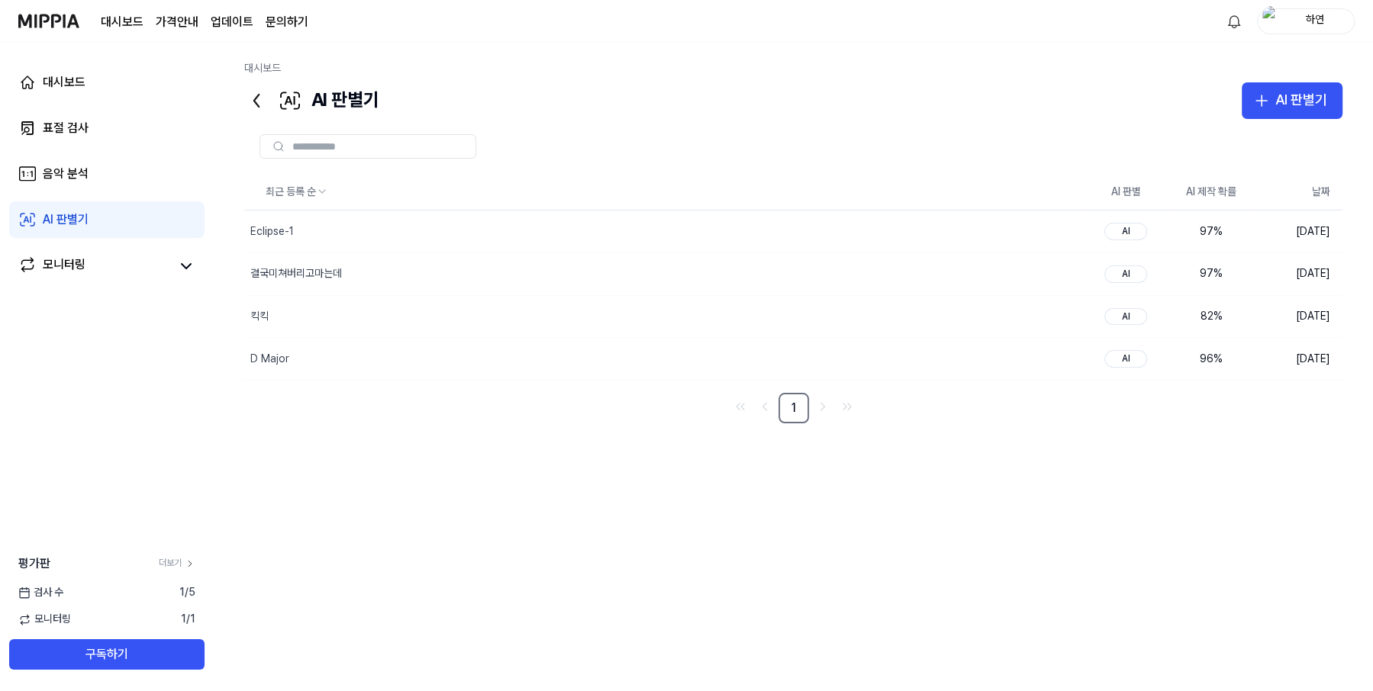
click at [289, 581] on div "최근 등록 순 AI 판별 AI 제작 확률 날짜 Eclipse-1 삭제 AI 97 % 2025.09.18. 결국미쳐버리고마는데 삭제 AI 97 …" at bounding box center [793, 398] width 1098 height 449
click at [1279, 275] on td "[DATE]" at bounding box center [1298, 274] width 89 height 43
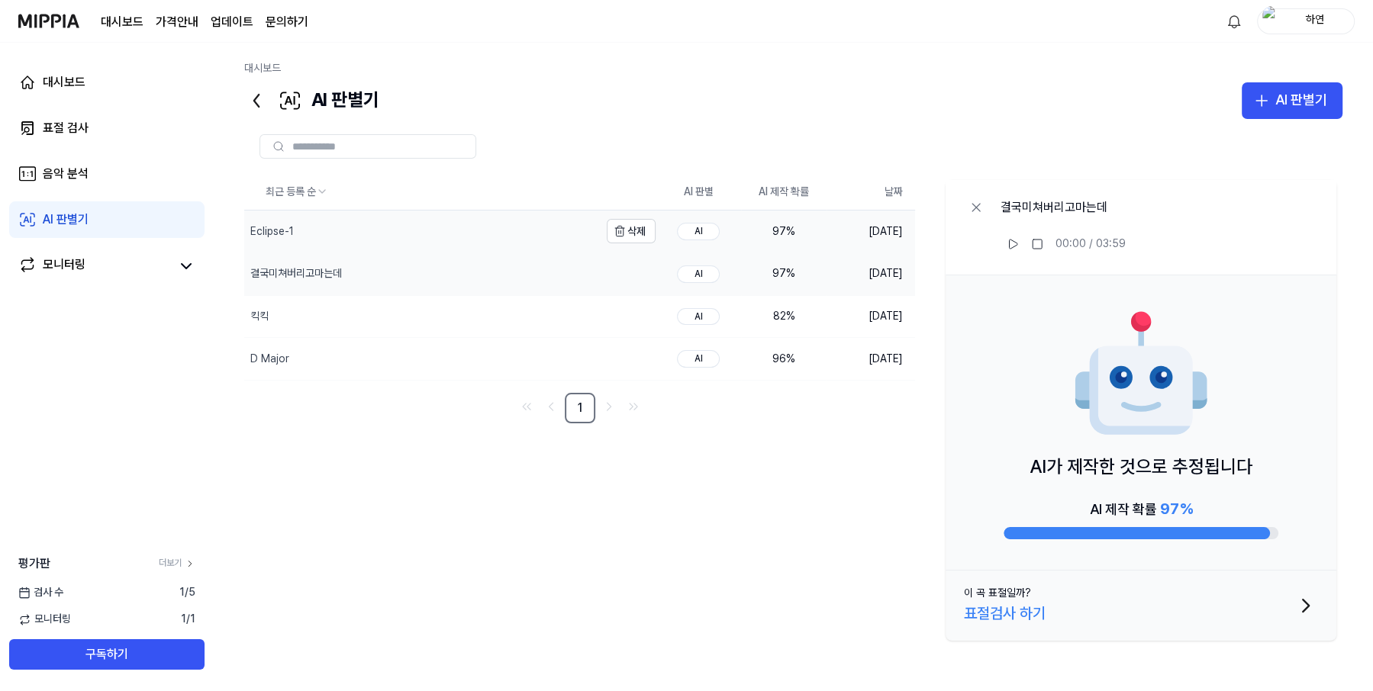
click at [292, 225] on div "Eclipse-1" at bounding box center [271, 231] width 43 height 15
click at [341, 282] on div "결국미쳐버리고마는데" at bounding box center [421, 274] width 355 height 42
click at [343, 304] on div "킥킥" at bounding box center [421, 317] width 355 height 42
click at [363, 343] on div "D Major" at bounding box center [421, 359] width 355 height 42
click at [328, 318] on div "킥킥" at bounding box center [421, 317] width 355 height 42
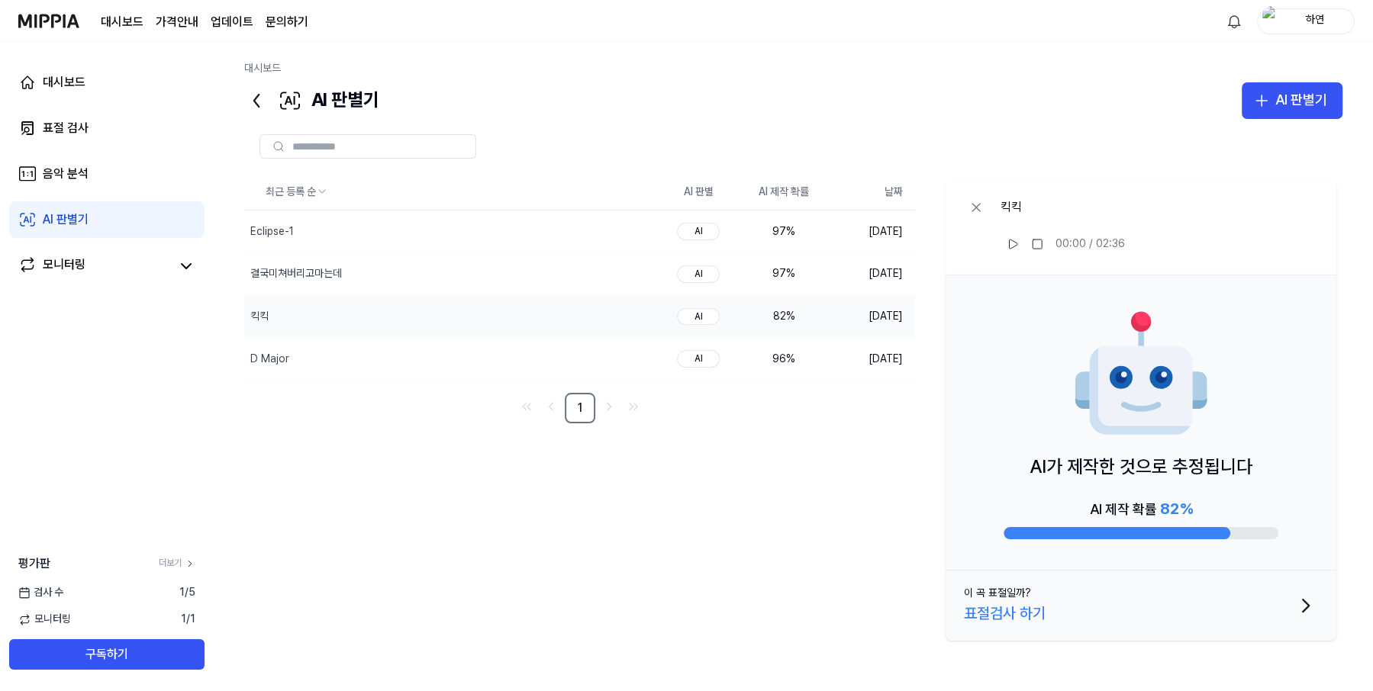
click at [268, 619] on div "최근 등록 순 AI 판별 AI 제작 확률 날짜 Eclipse-1 삭제 AI 97 % 2025.09.18. 결국미쳐버리고마는데 삭제 AI 97 …" at bounding box center [793, 410] width 1098 height 473
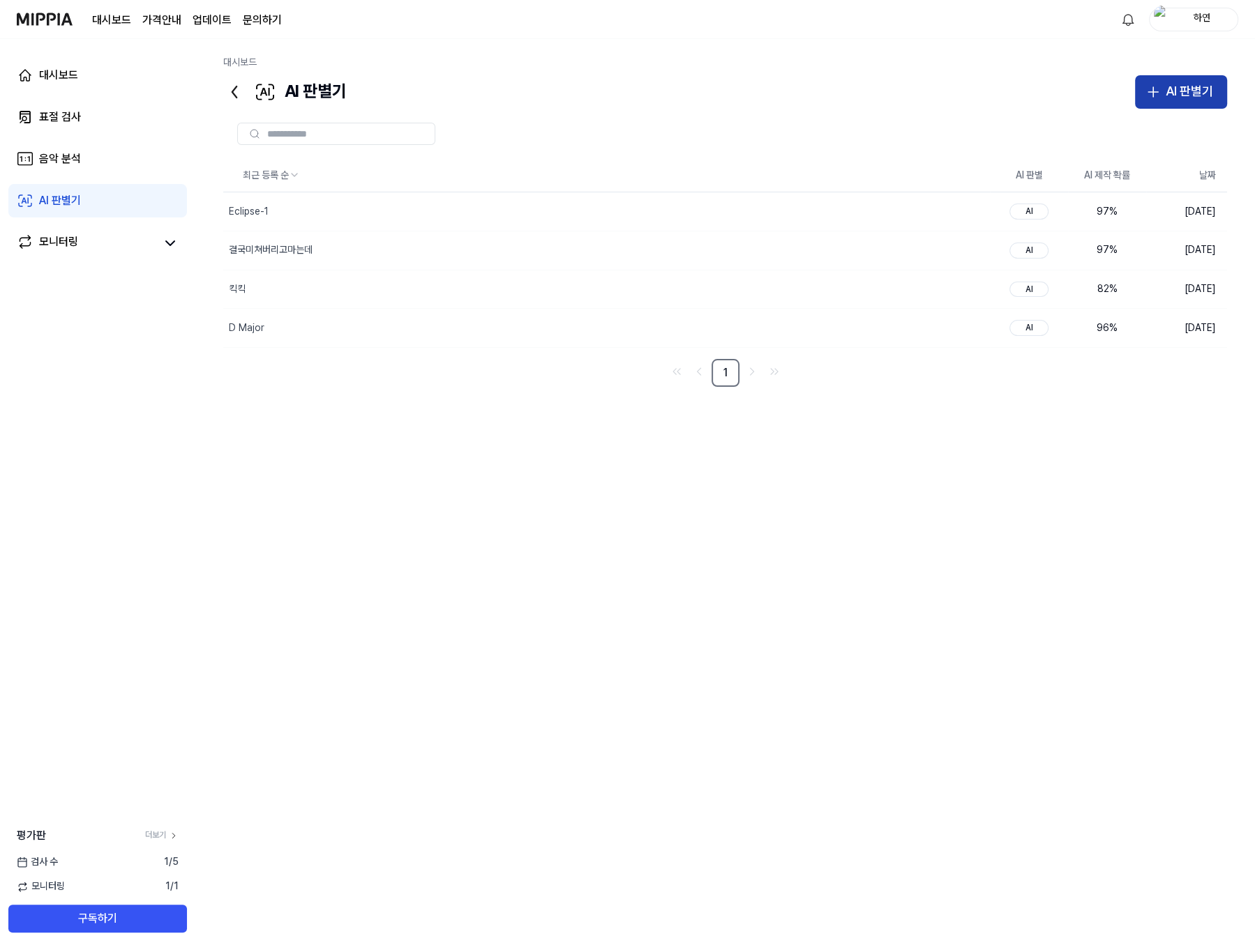
click at [1185, 99] on div "AI 판별기" at bounding box center [1189, 91] width 48 height 20
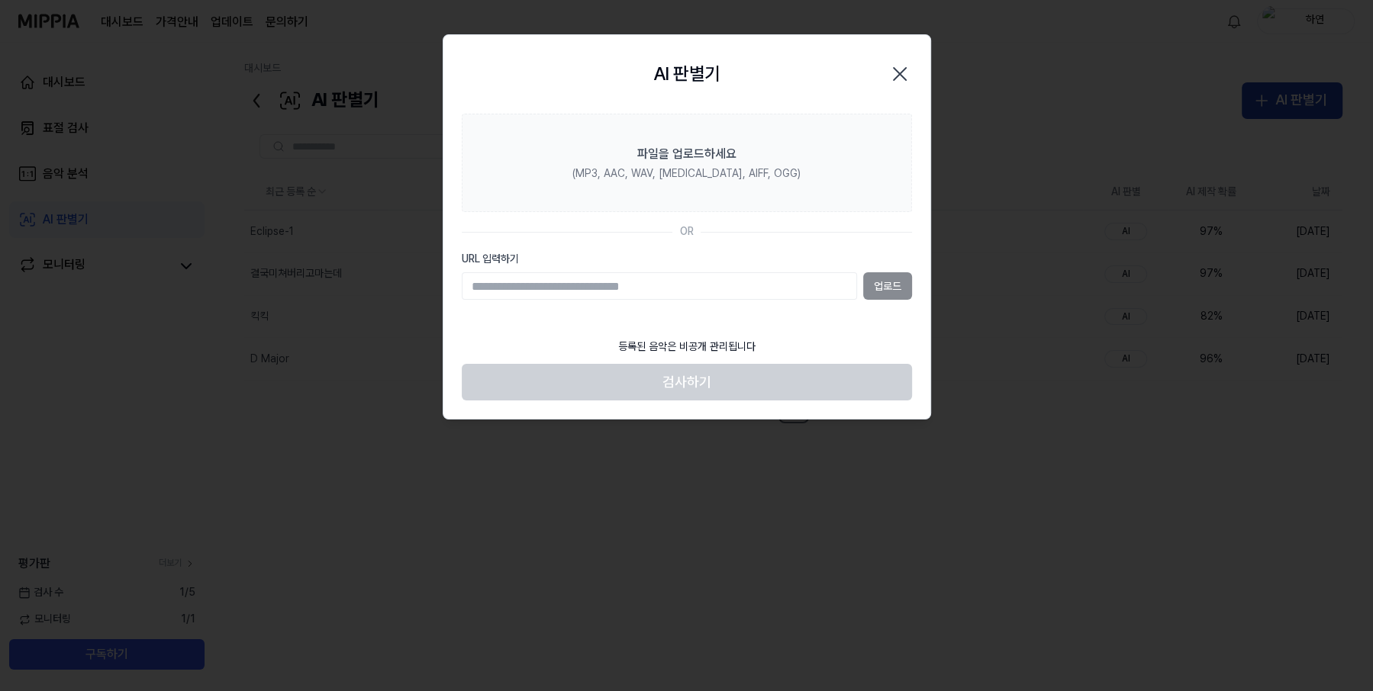
type input "**********"
click at [890, 285] on button "업로드" at bounding box center [887, 285] width 49 height 27
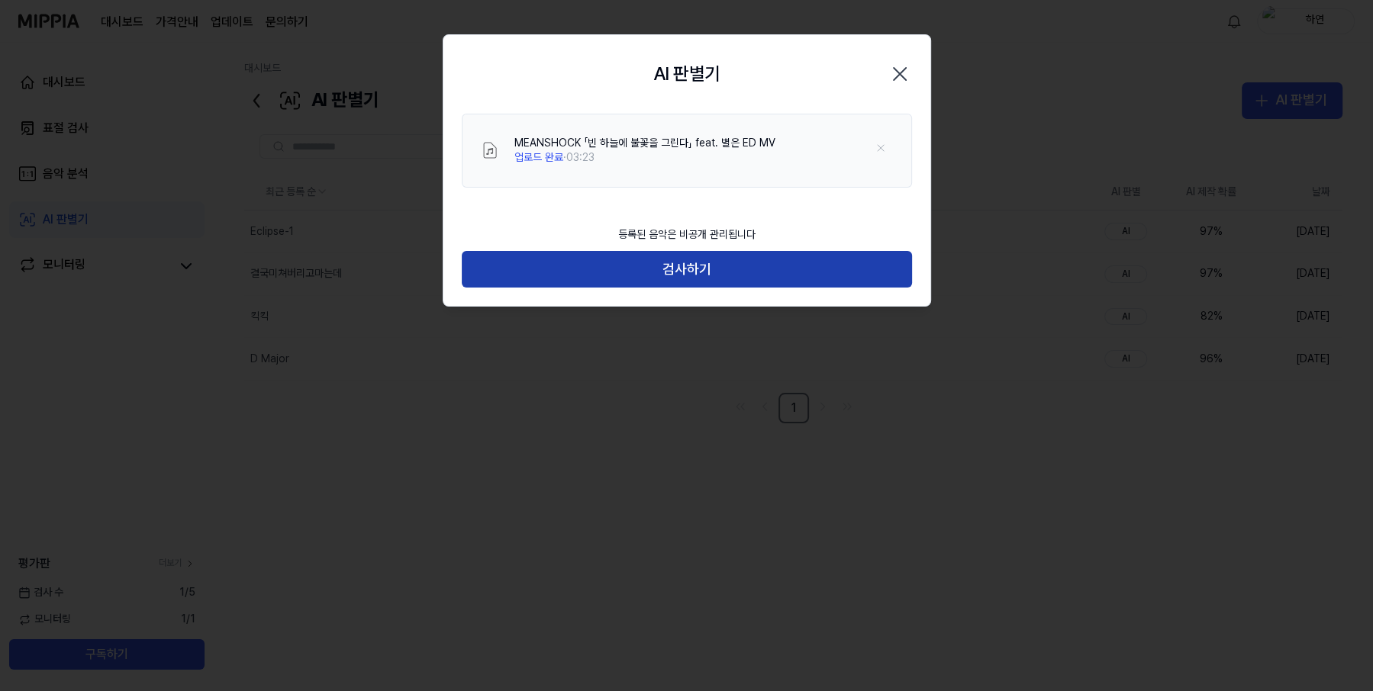
click at [771, 274] on button "검사하기" at bounding box center [687, 269] width 450 height 37
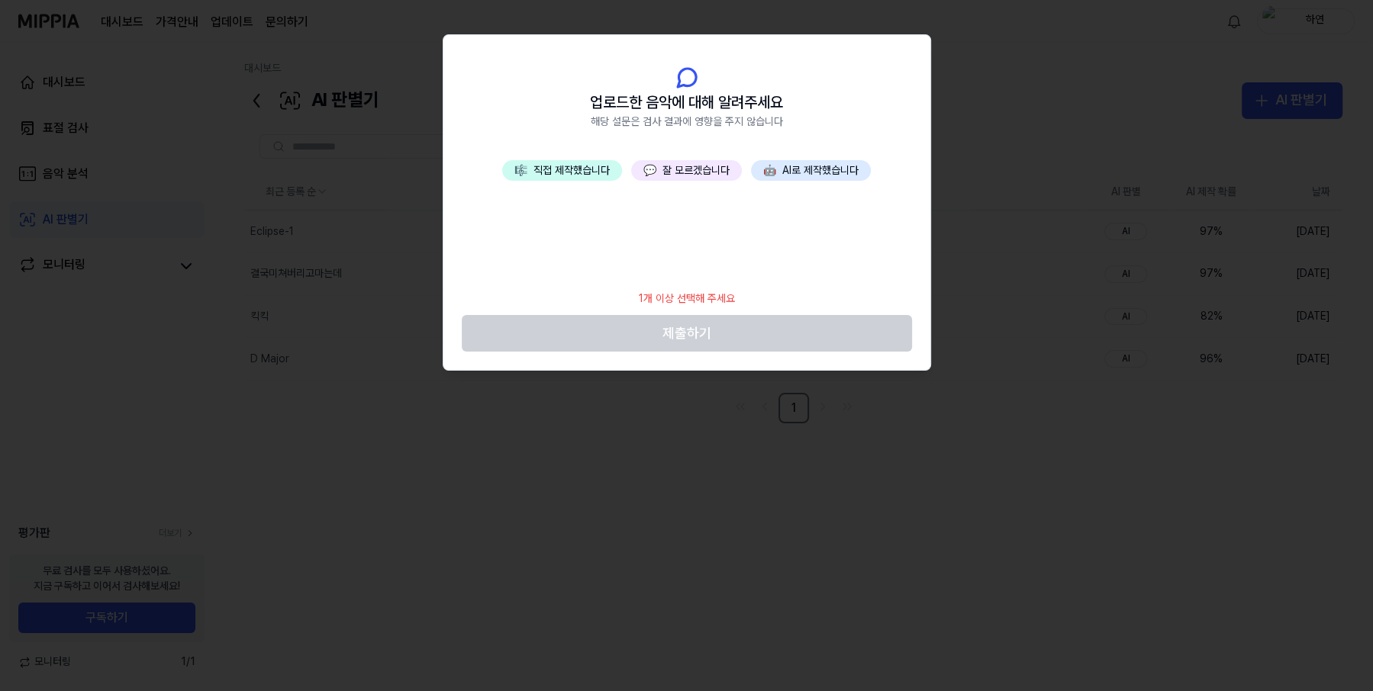
click at [539, 167] on button "🎼 직접 제작했습니다" at bounding box center [562, 170] width 120 height 21
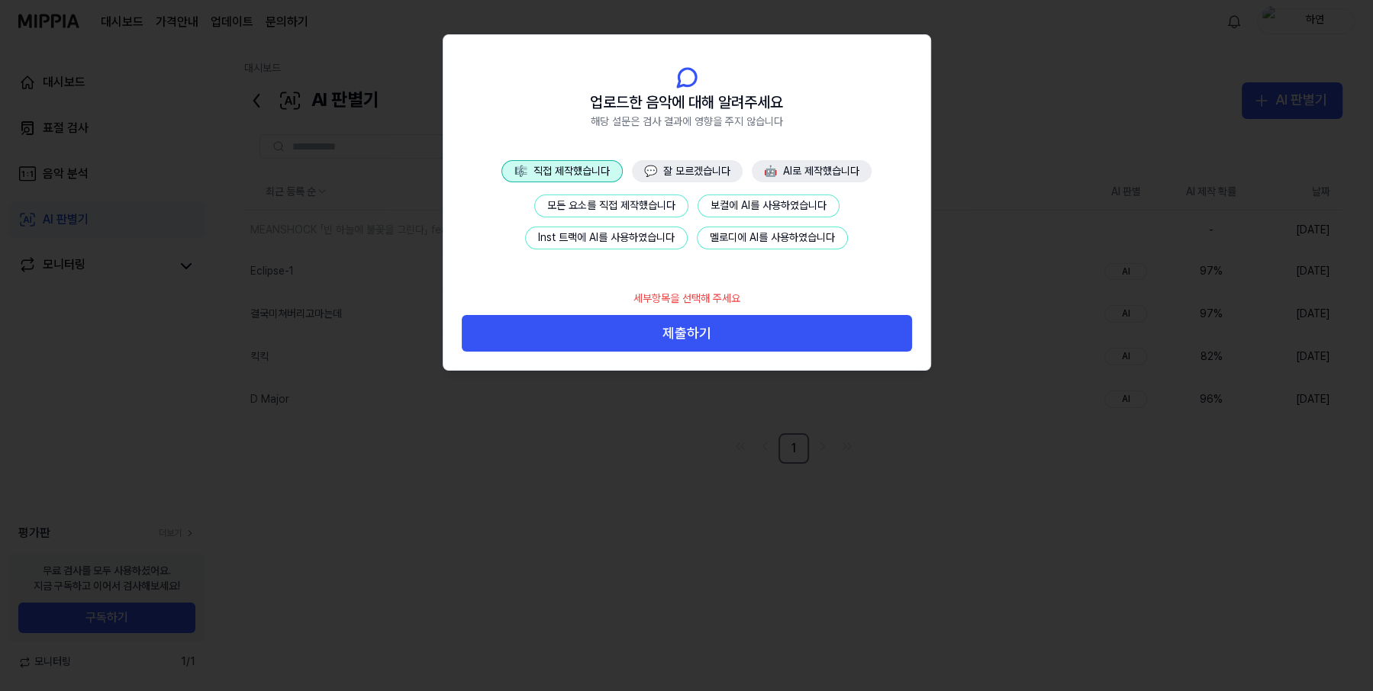
click at [561, 205] on button "모든 요소를 직접 제작했습니다" at bounding box center [611, 206] width 154 height 23
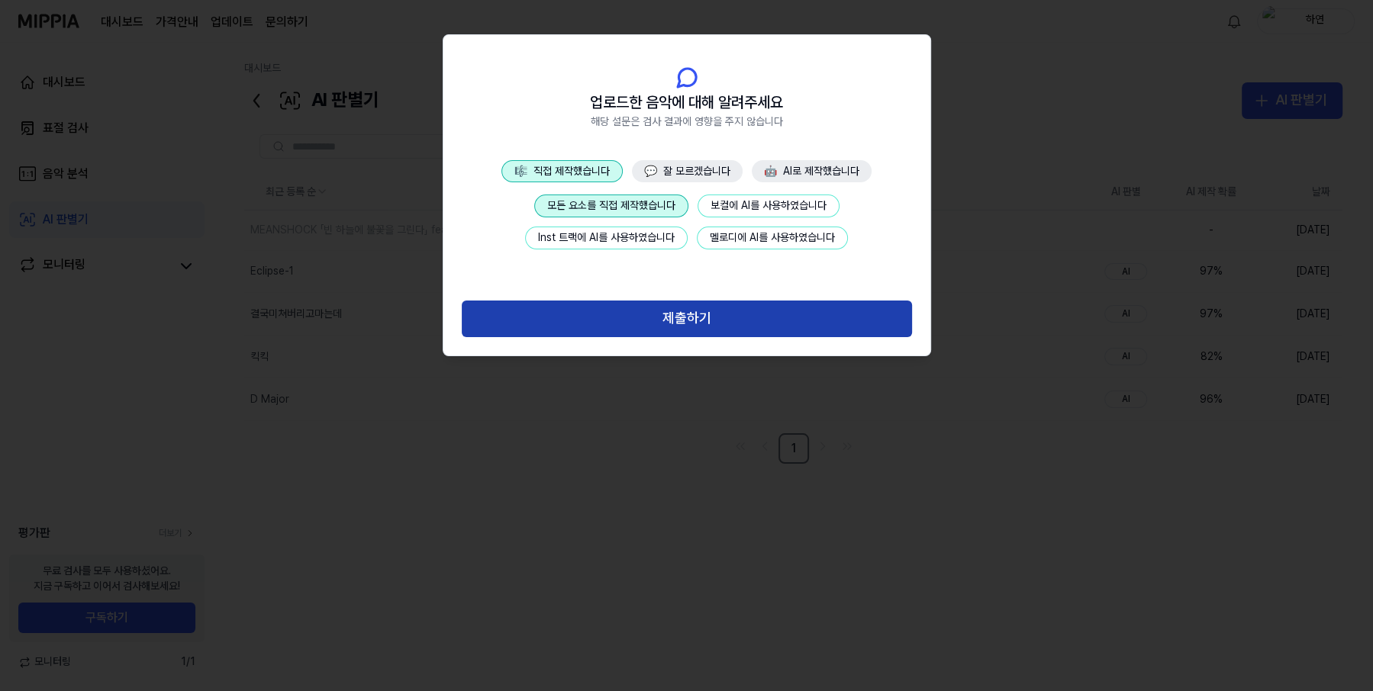
click at [588, 318] on button "제출하기" at bounding box center [687, 319] width 450 height 37
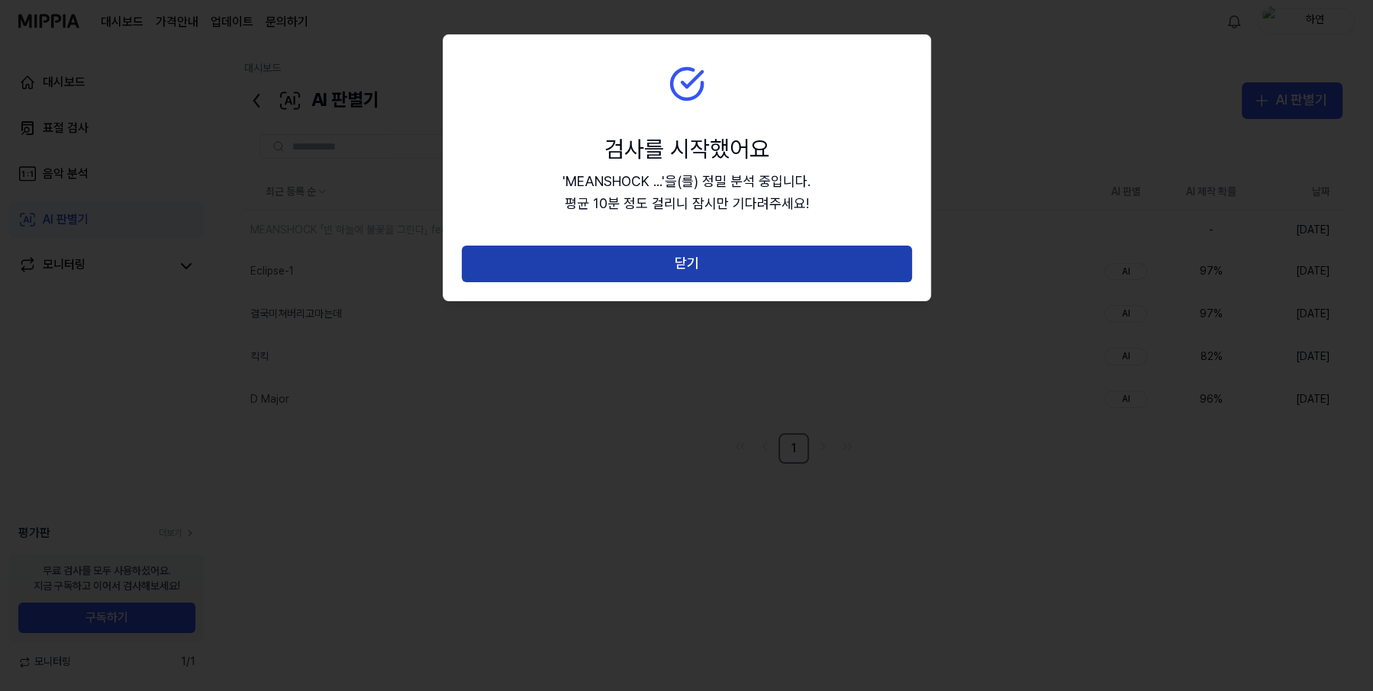
click at [741, 246] on button "닫기" at bounding box center [687, 264] width 450 height 37
